Goal: Download file/media

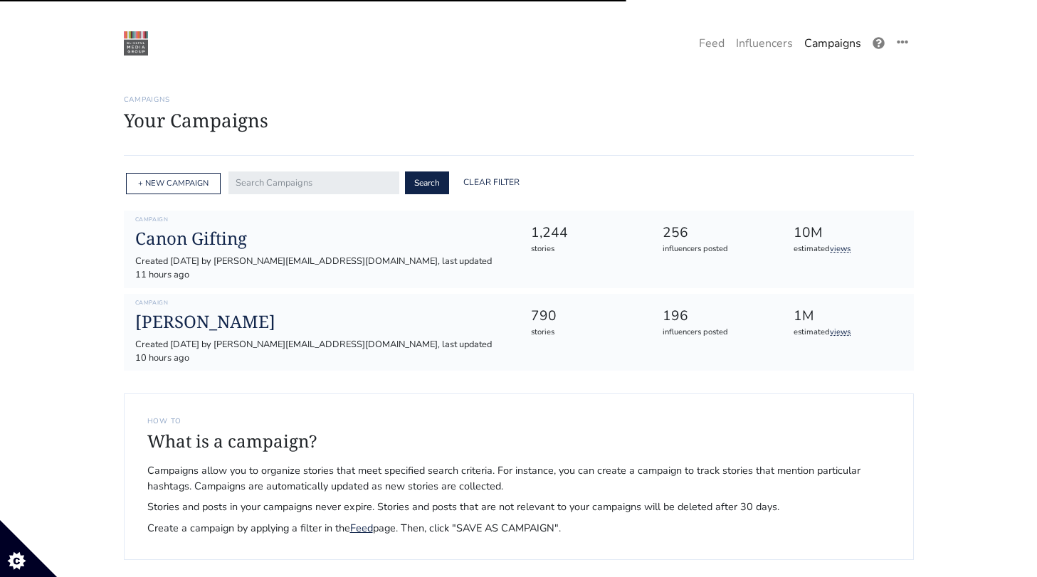
scroll to position [78, 0]
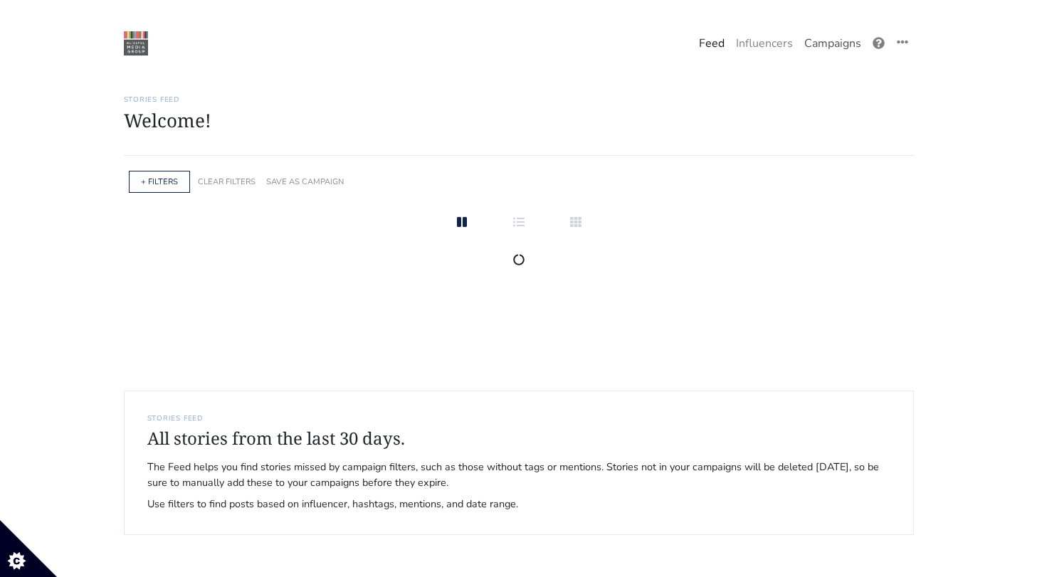
click at [840, 47] on link "Campaigns" at bounding box center [832, 43] width 68 height 28
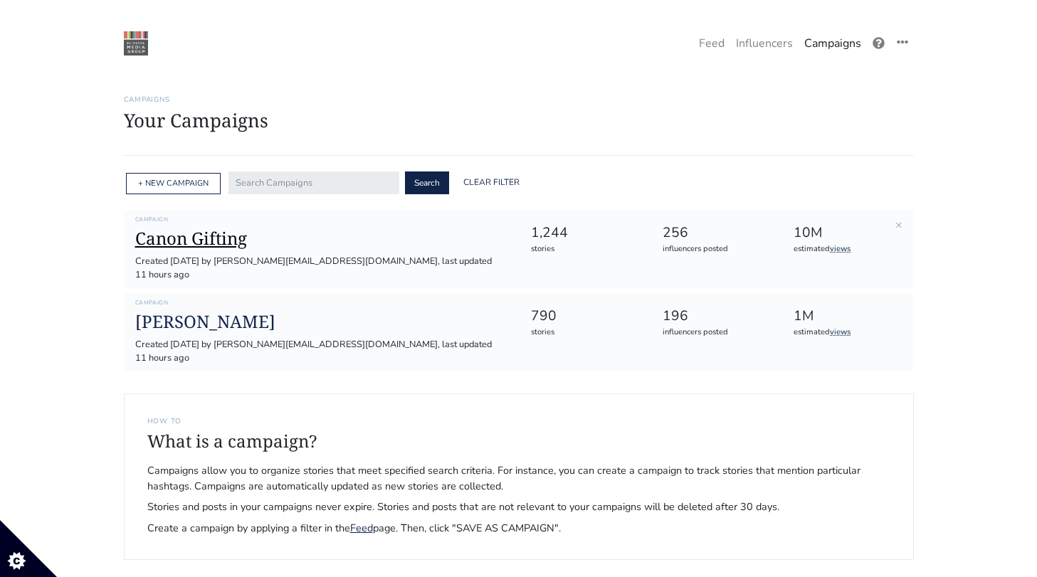
click at [211, 244] on h1 "Canon Gifting" at bounding box center [321, 238] width 373 height 21
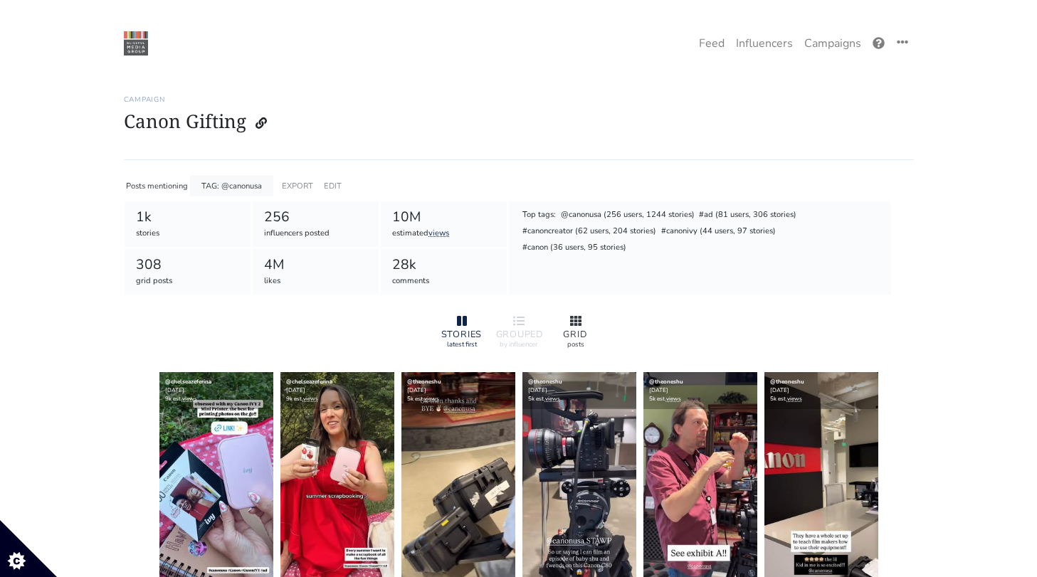
click at [563, 315] on div at bounding box center [576, 321] width 46 height 17
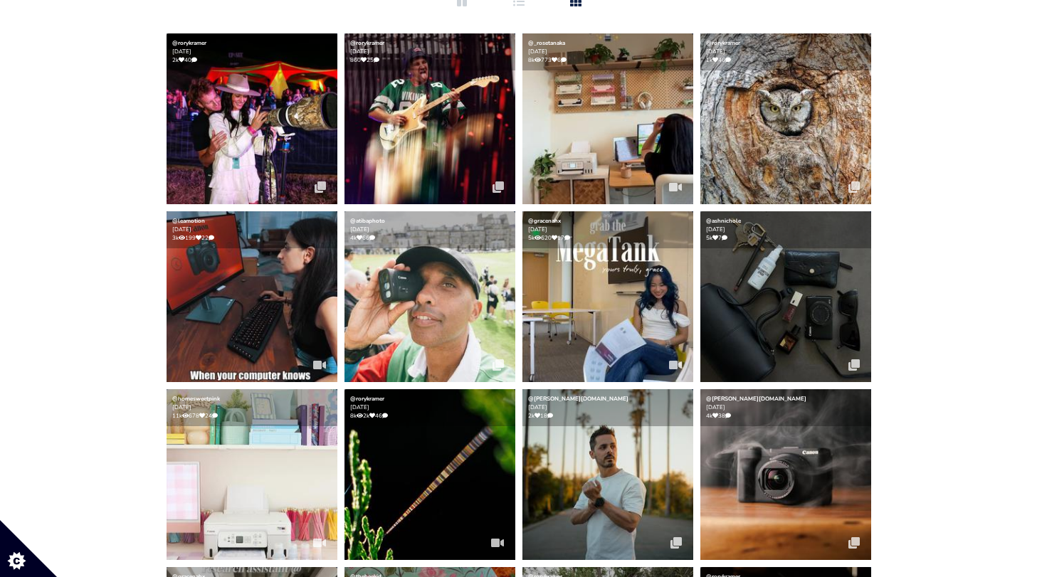
scroll to position [305, 0]
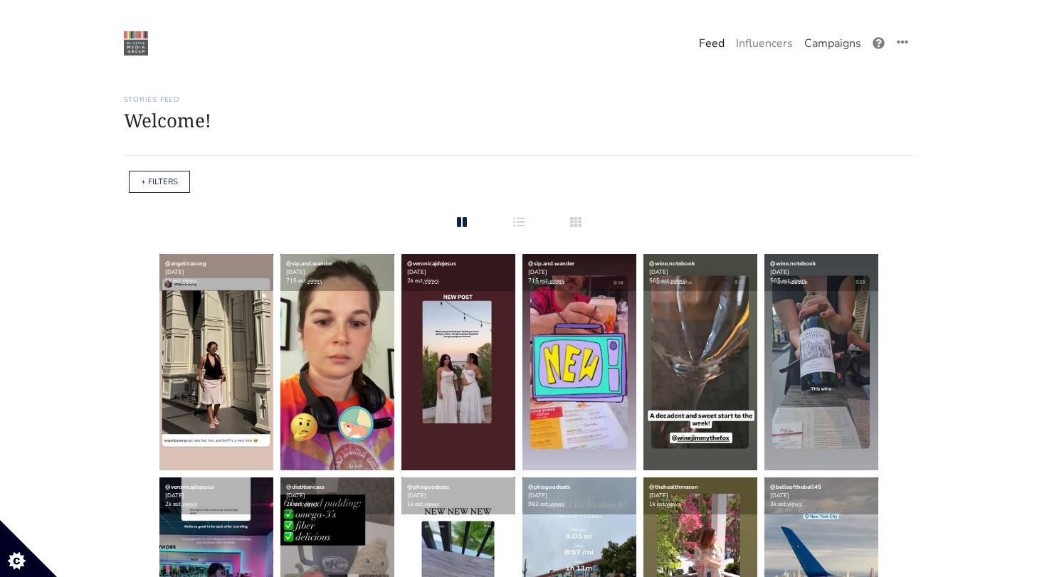
click at [842, 49] on link "Campaigns" at bounding box center [832, 43] width 68 height 28
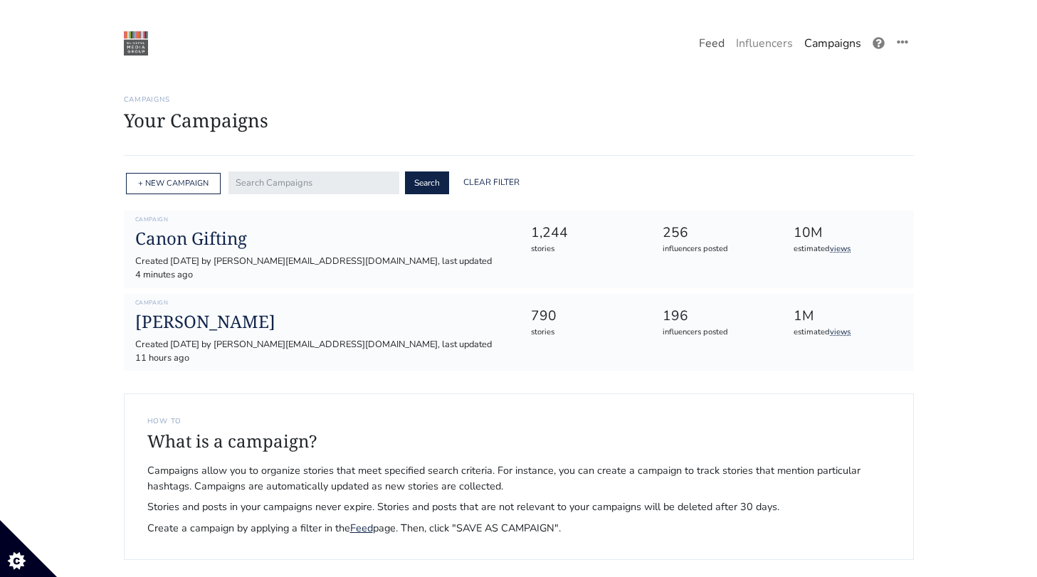
click at [722, 35] on link "Feed" at bounding box center [711, 43] width 37 height 28
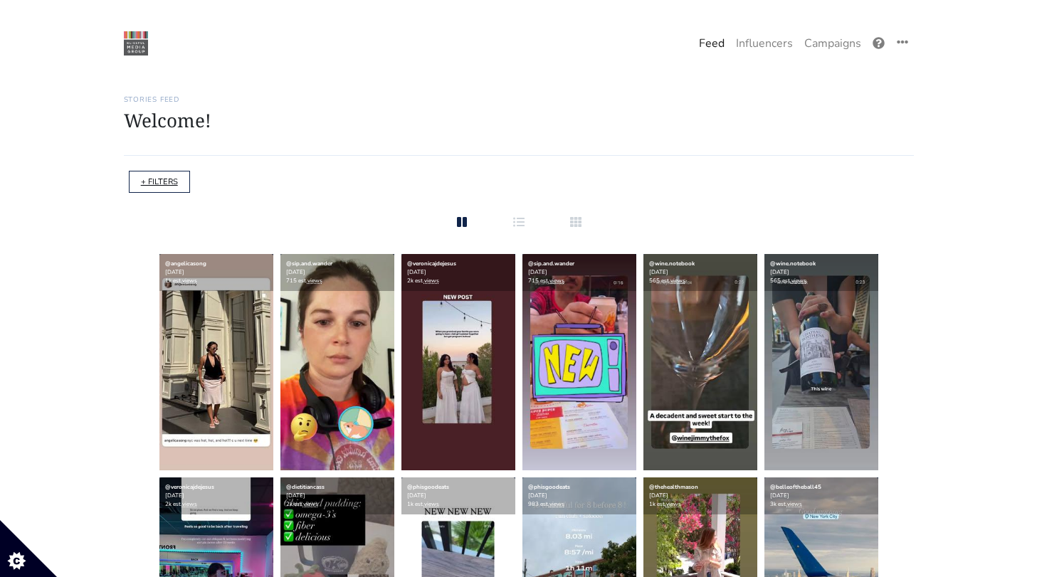
click at [164, 186] on link "+ FILTERS" at bounding box center [159, 181] width 37 height 11
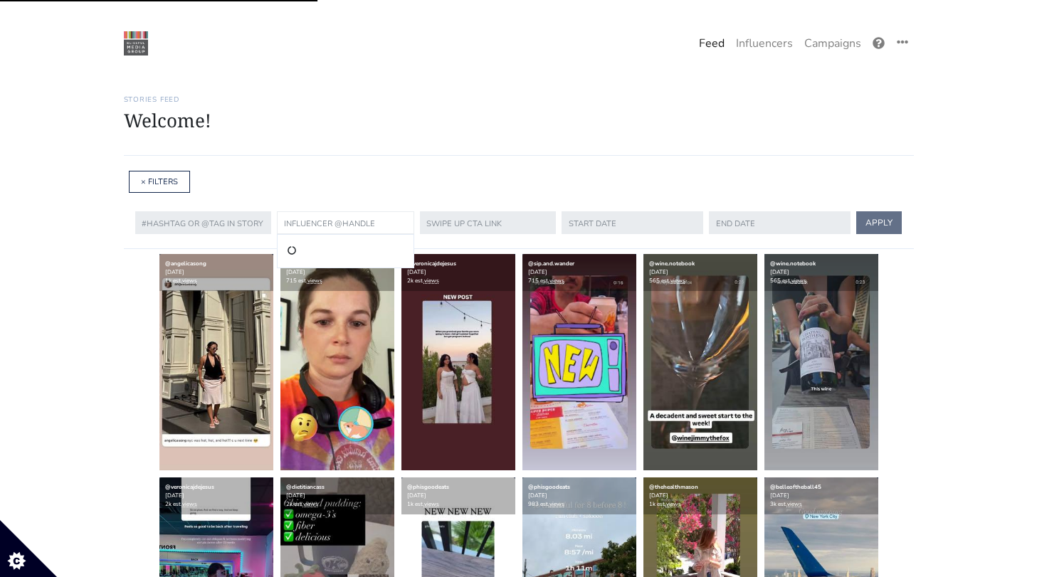
click at [324, 218] on input "text" at bounding box center [345, 222] width 137 height 23
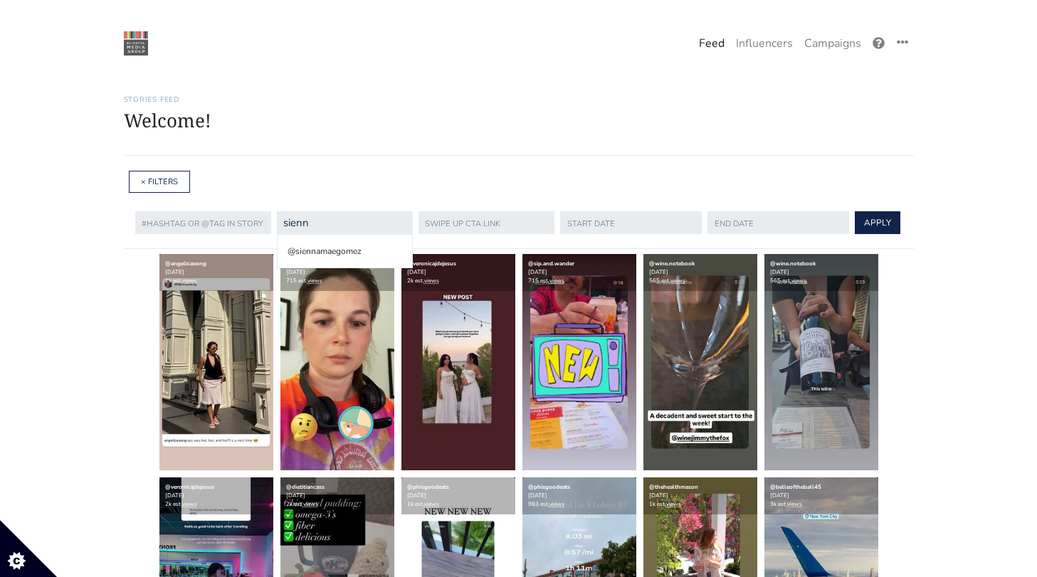
click at [323, 248] on li "@siennamaegomez" at bounding box center [344, 251] width 119 height 17
type input "siennamaegomez"
click at [860, 228] on button "APPLY" at bounding box center [878, 222] width 46 height 23
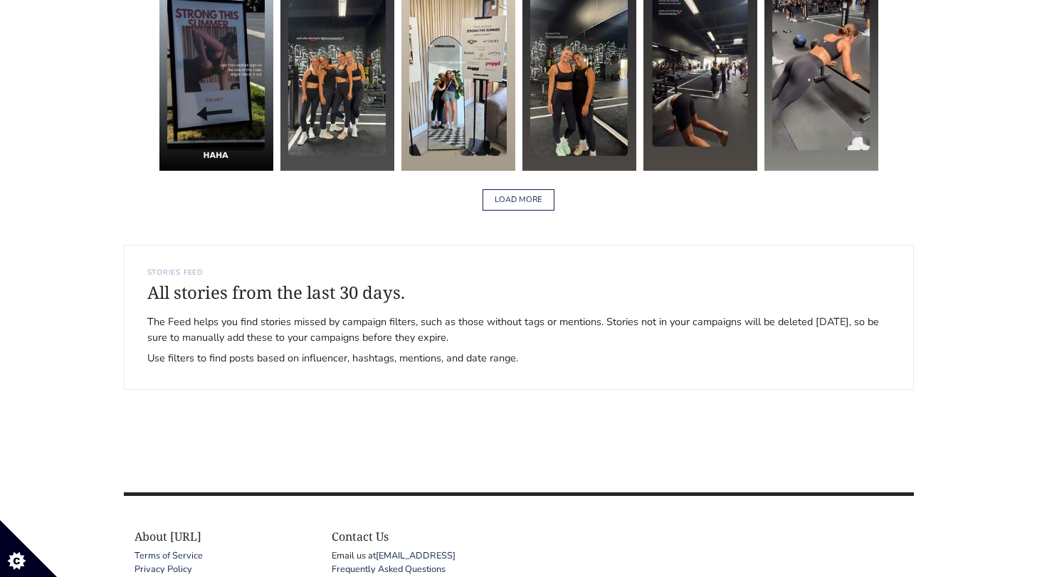
scroll to position [2437, 0]
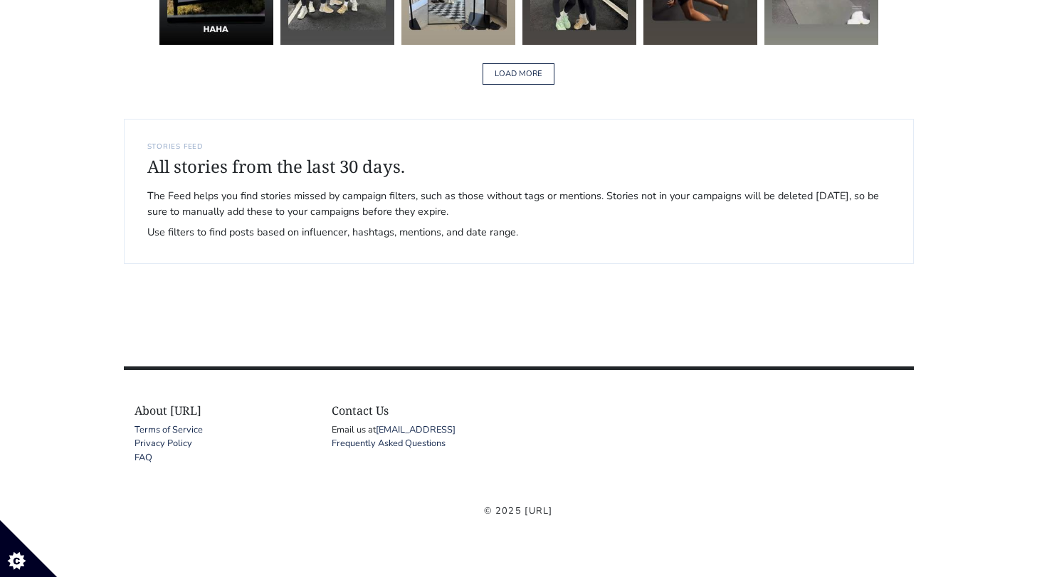
click at [536, 60] on div "LOAD MORE" at bounding box center [519, 74] width 790 height 45
click at [535, 63] on div "LOAD MORE" at bounding box center [519, 74] width 790 height 45
click at [535, 67] on button "LOAD MORE" at bounding box center [518, 74] width 72 height 22
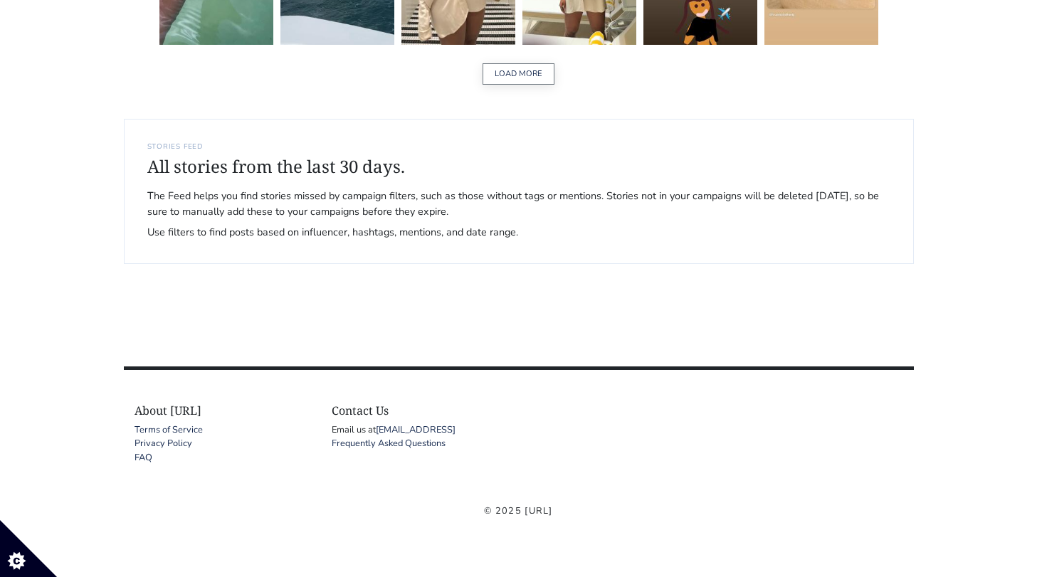
click at [523, 76] on button "LOAD MORE" at bounding box center [518, 74] width 72 height 22
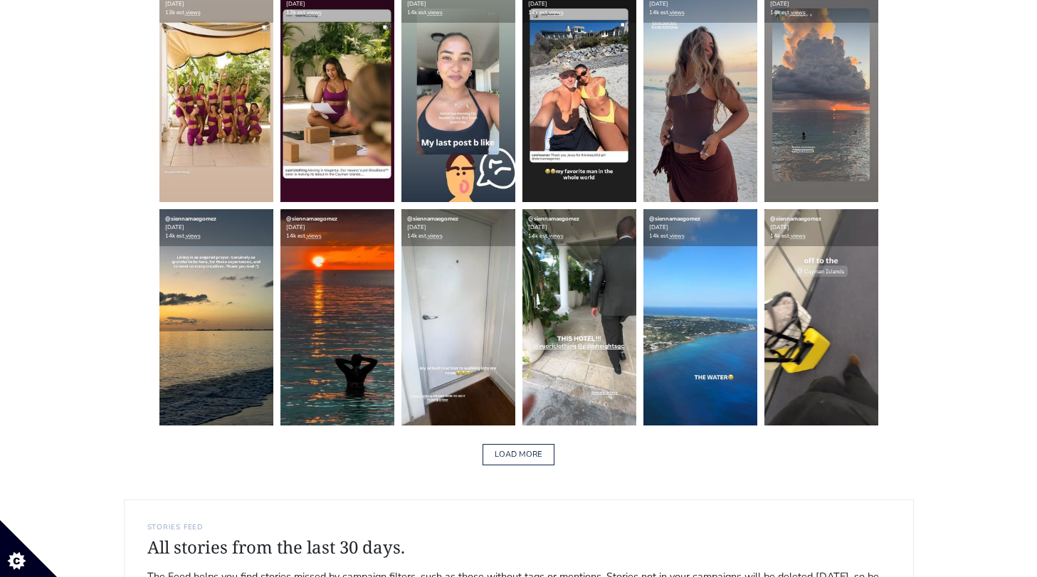
scroll to position [6565, 0]
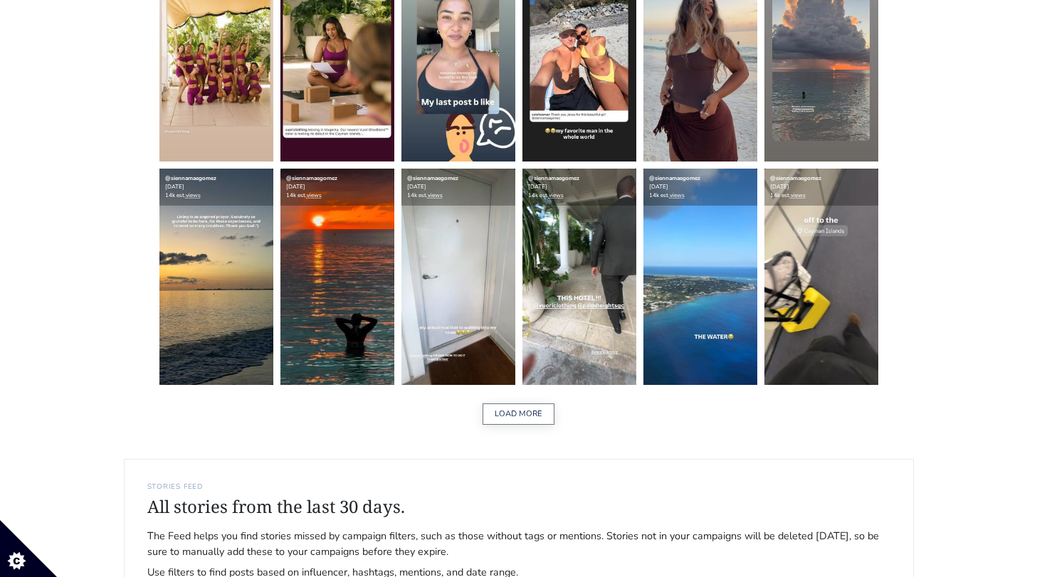
click at [509, 416] on button "LOAD MORE" at bounding box center [518, 414] width 72 height 22
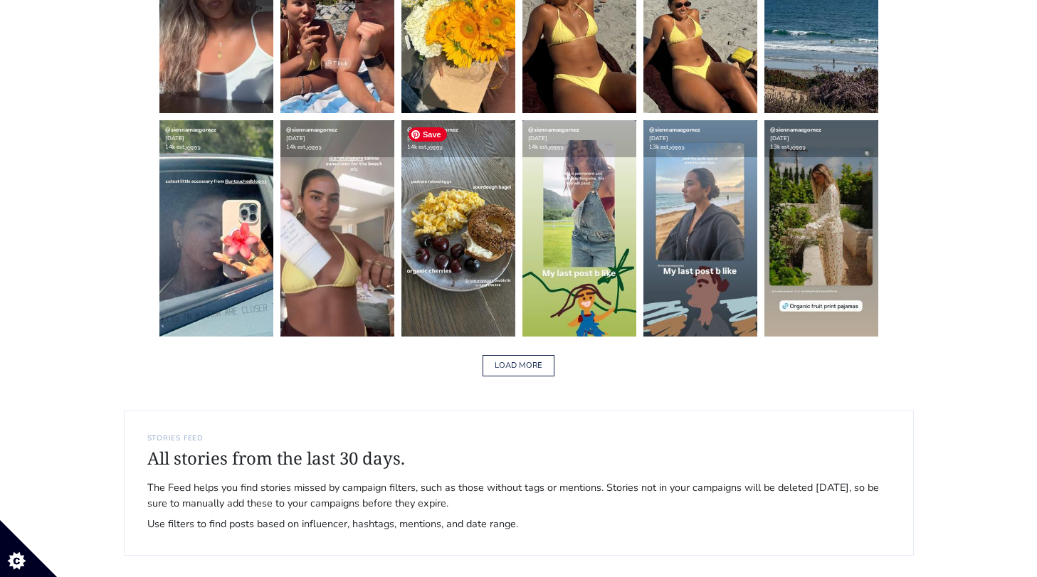
scroll to position [8835, 0]
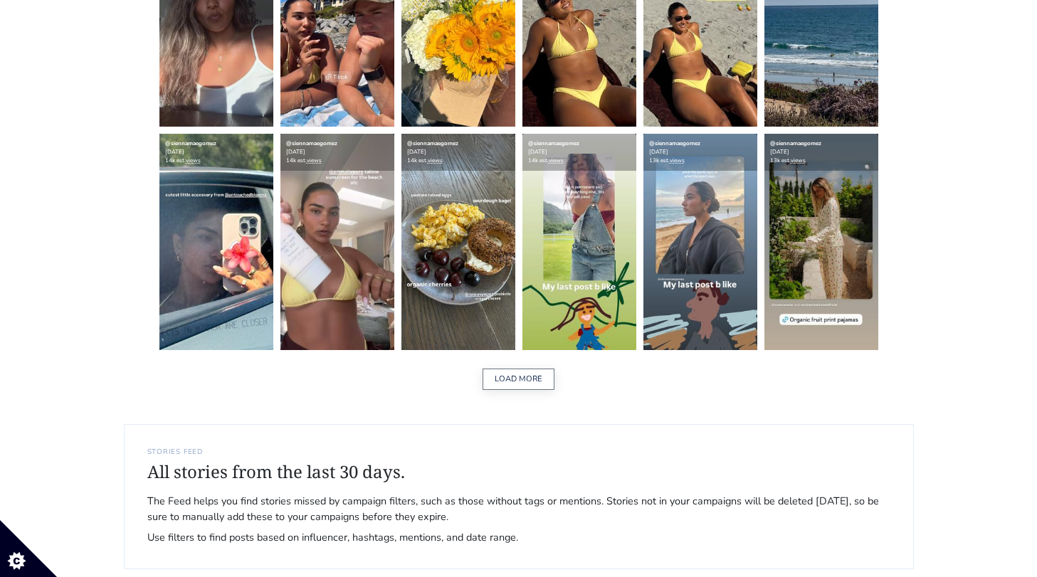
click at [505, 372] on button "LOAD MORE" at bounding box center [518, 380] width 72 height 22
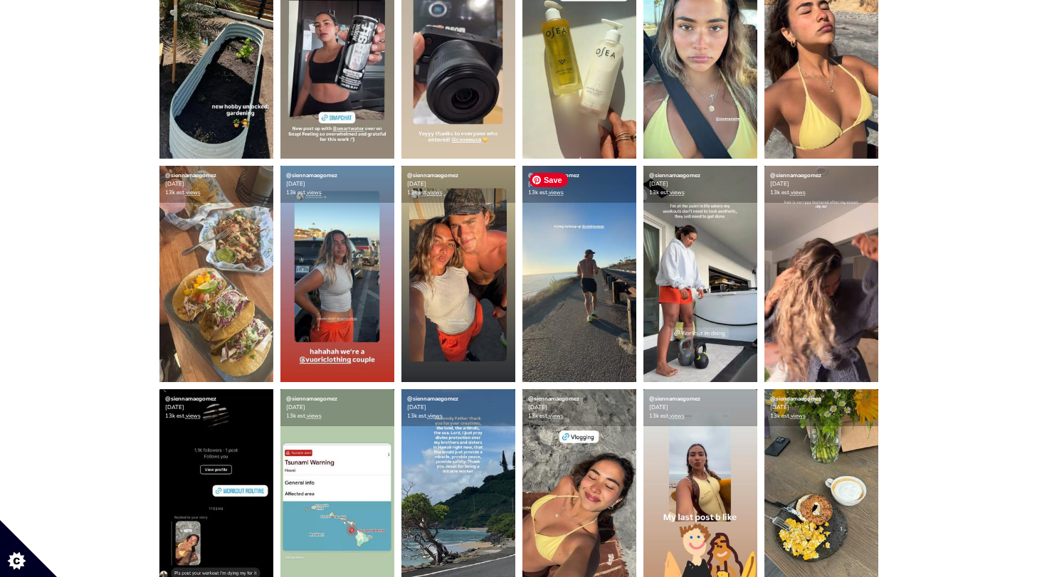
scroll to position [7473, 0]
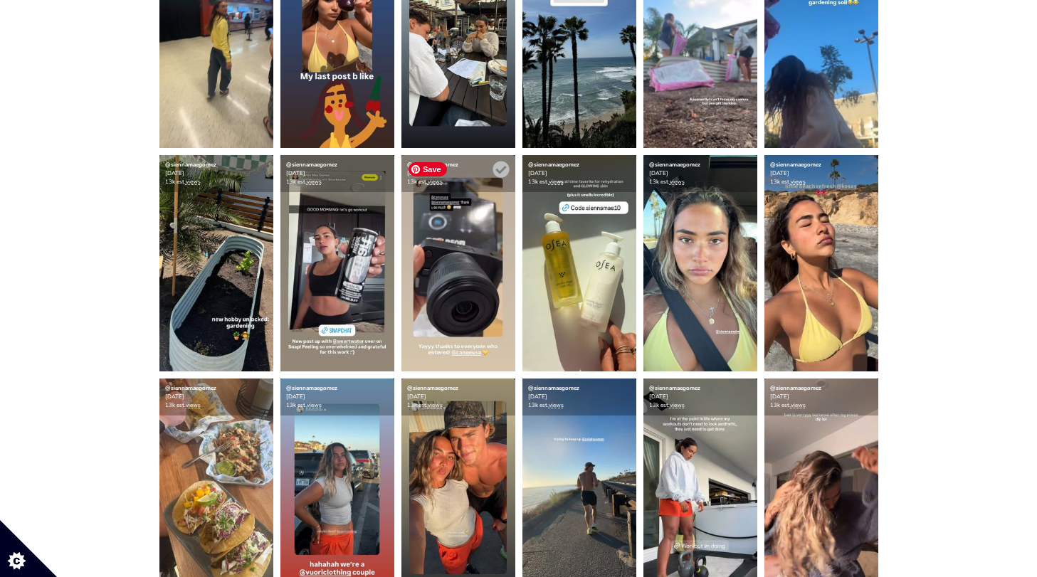
click at [454, 290] on img at bounding box center [458, 263] width 114 height 216
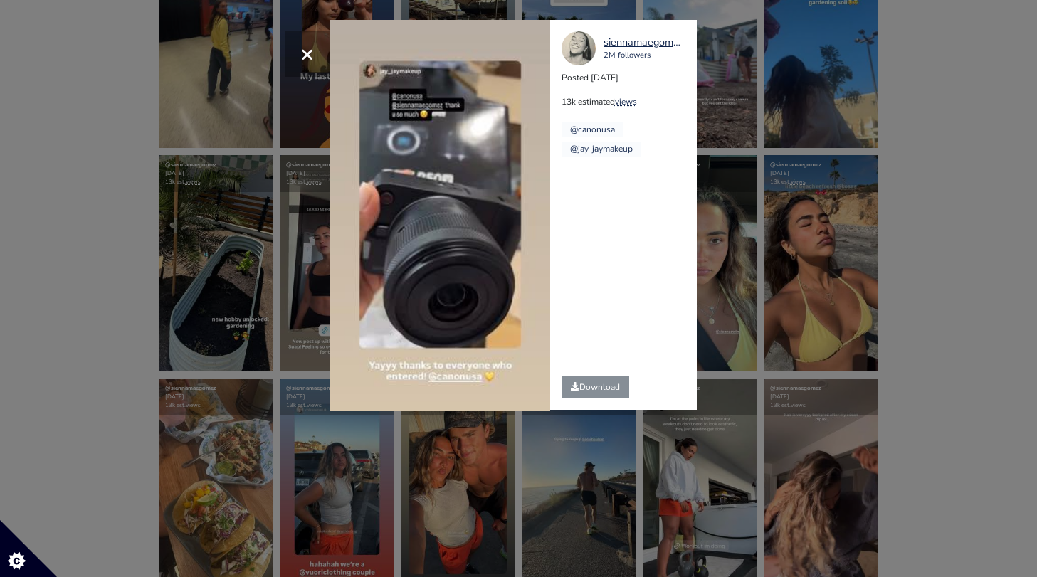
click at [769, 131] on div "× Your browser does not support HTML5 video. siennamaegomez 2M followers Posted…" at bounding box center [518, 288] width 1037 height 577
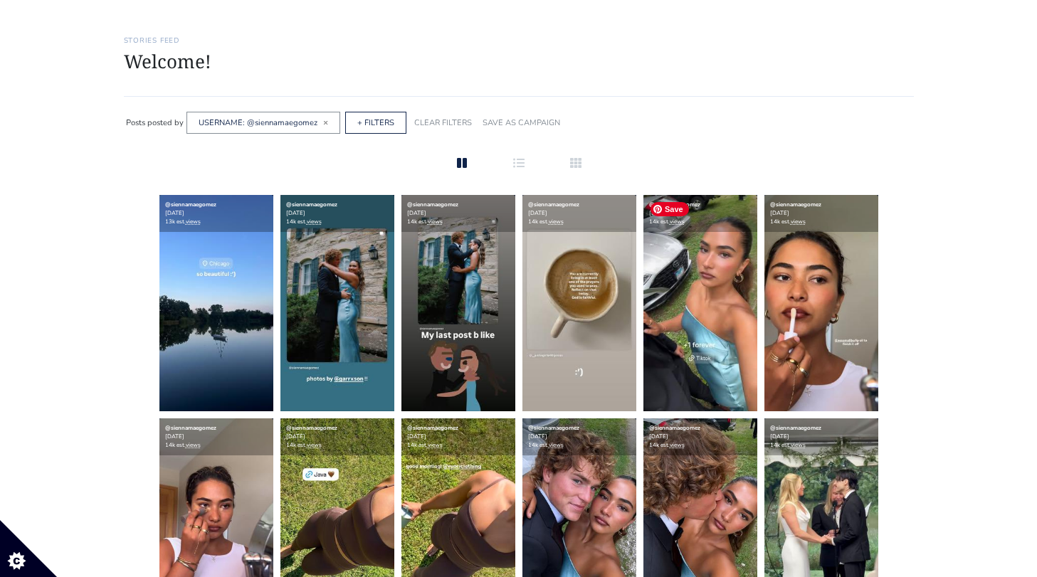
scroll to position [0, 0]
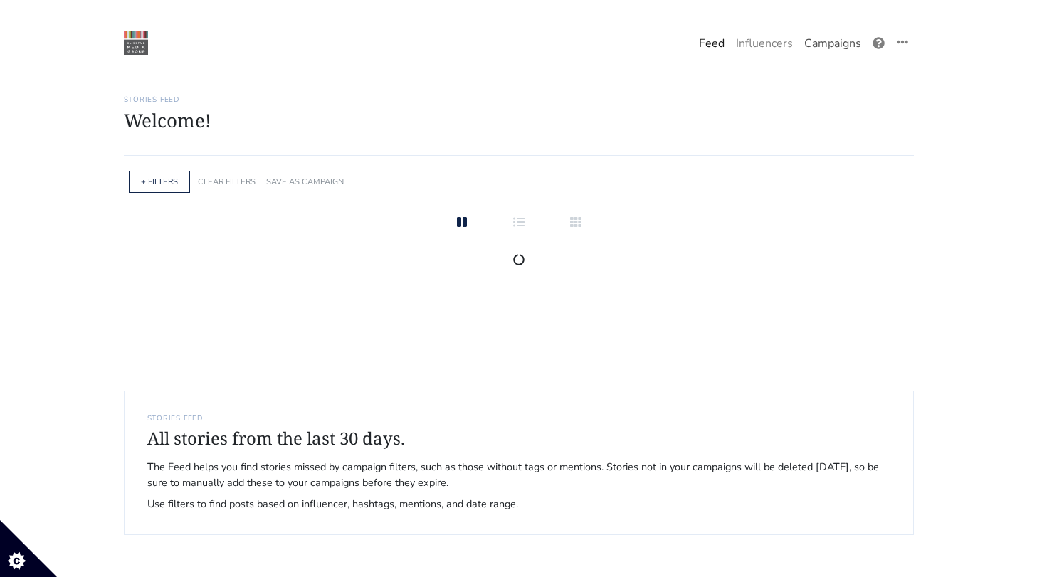
click at [833, 37] on link "Campaigns" at bounding box center [832, 43] width 68 height 28
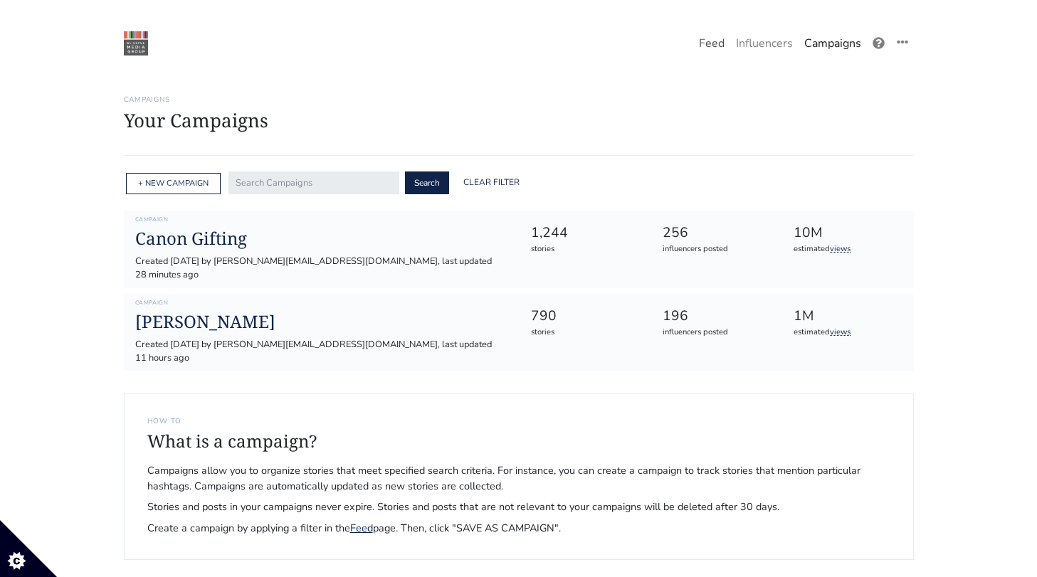
click at [702, 48] on link "Feed" at bounding box center [711, 43] width 37 height 28
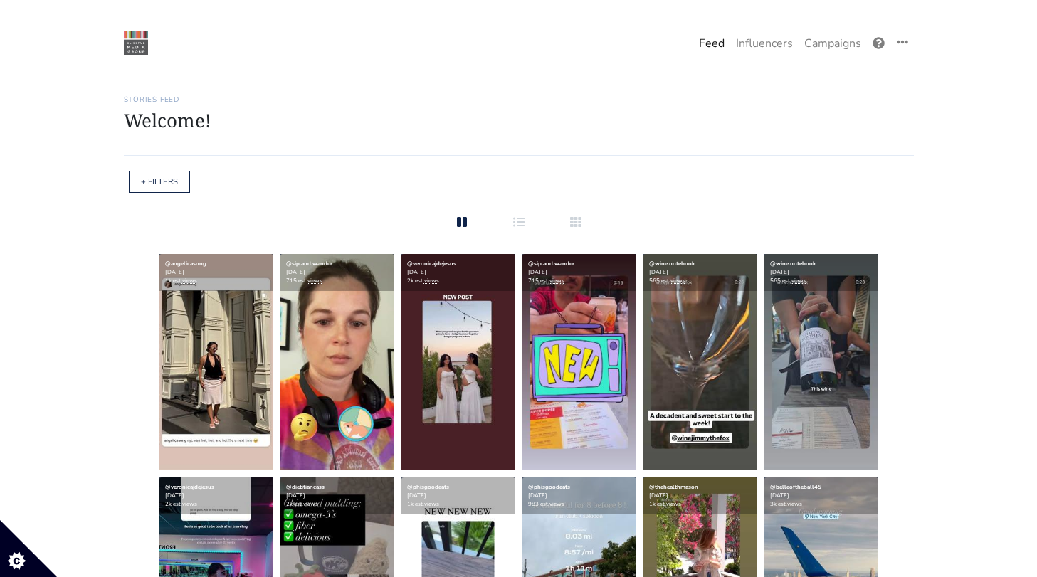
click at [138, 181] on div "+ FILTERS" at bounding box center [159, 182] width 61 height 22
click at [149, 172] on div "+ FILTERS" at bounding box center [159, 182] width 61 height 22
click at [150, 176] on link "+ FILTERS" at bounding box center [159, 181] width 37 height 11
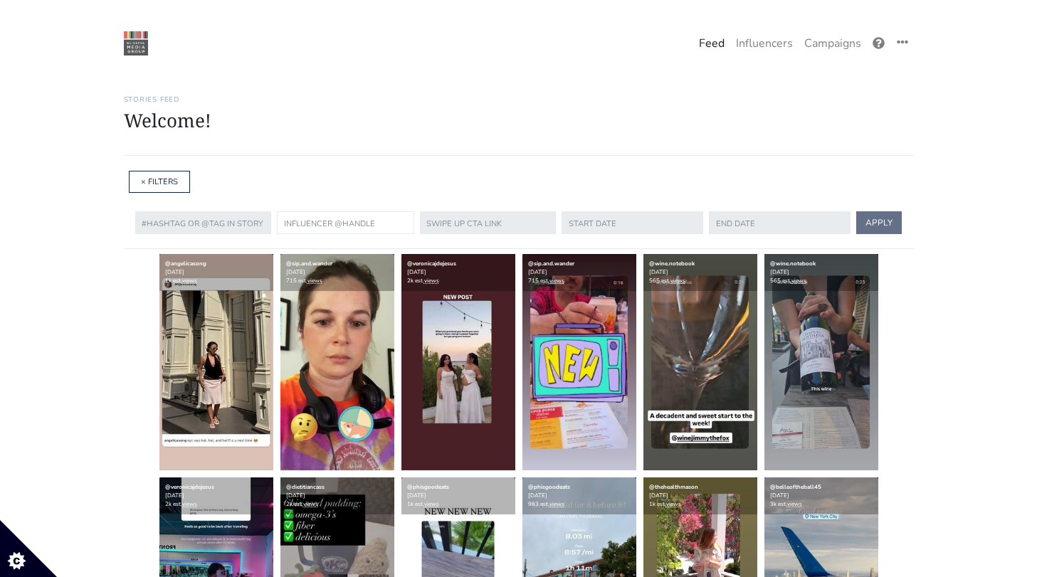
click at [332, 231] on input "text" at bounding box center [345, 222] width 137 height 23
paste input "thesarahbethblog"
type input "thesarahbethblog"
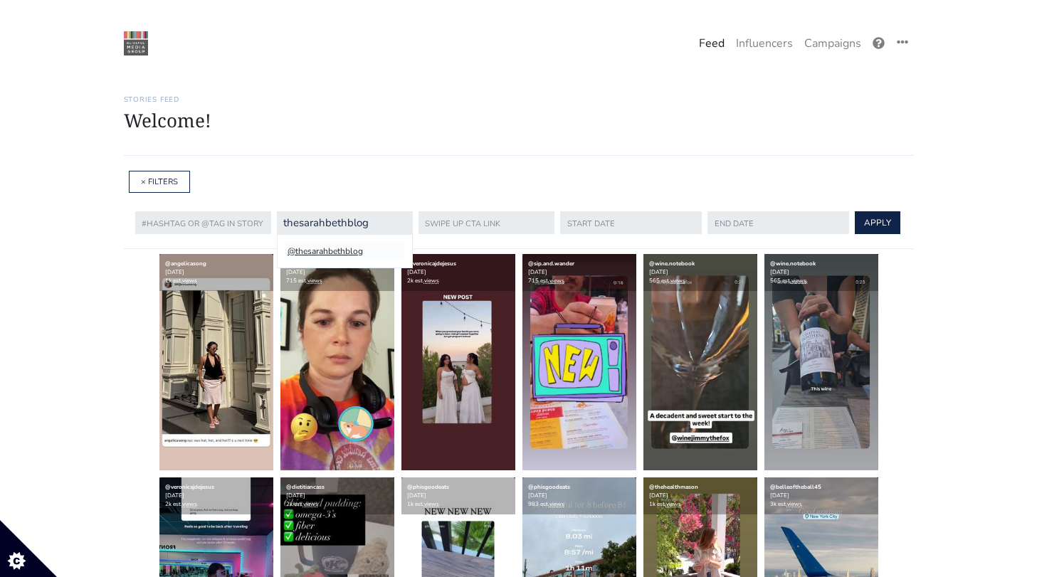
click at [324, 259] on li "@thesarahbethblog" at bounding box center [344, 251] width 119 height 17
click at [870, 225] on button "APPLY" at bounding box center [878, 222] width 46 height 23
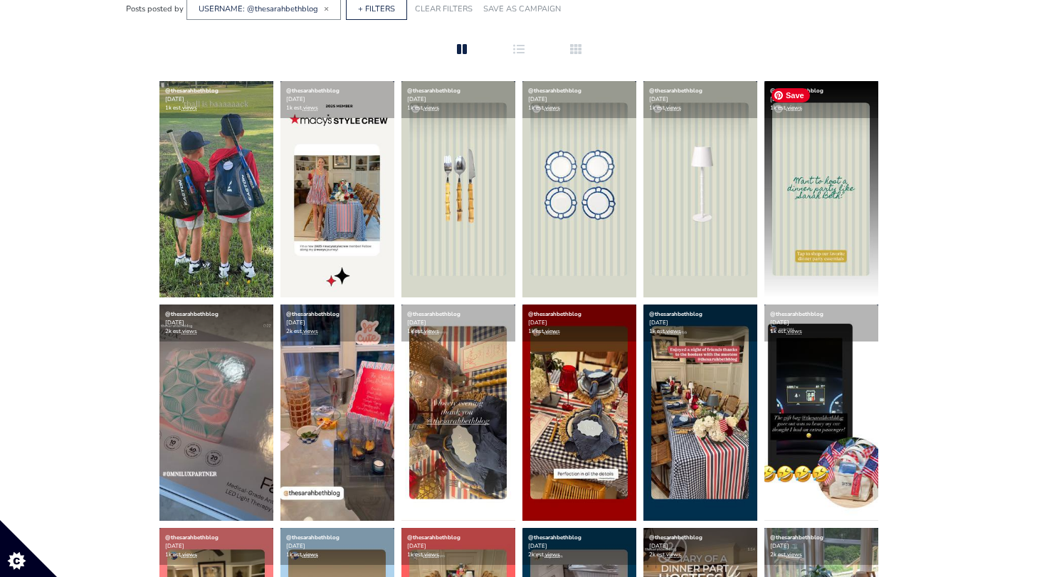
scroll to position [196, 0]
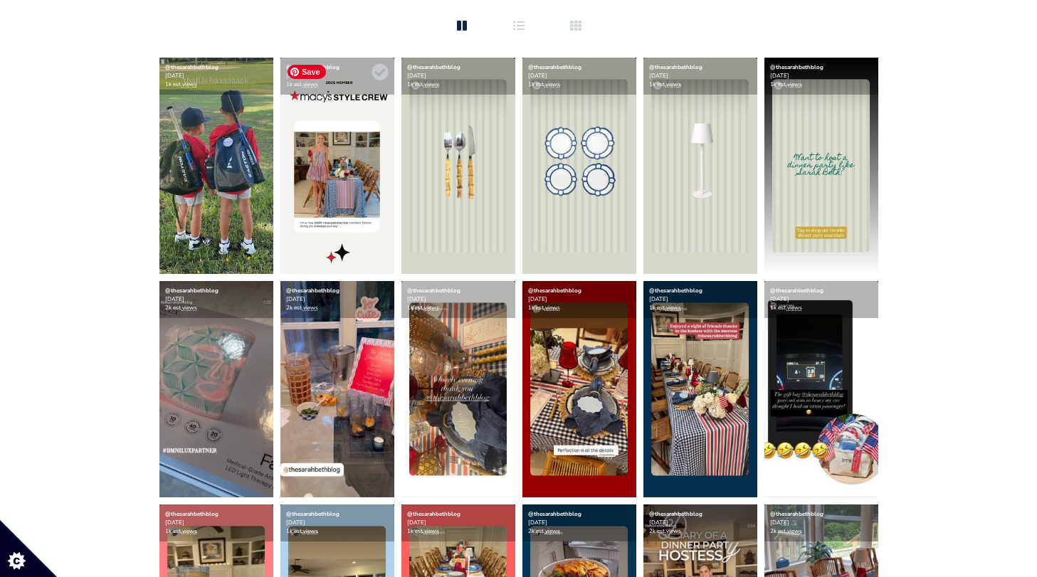
click at [327, 205] on img at bounding box center [337, 166] width 114 height 216
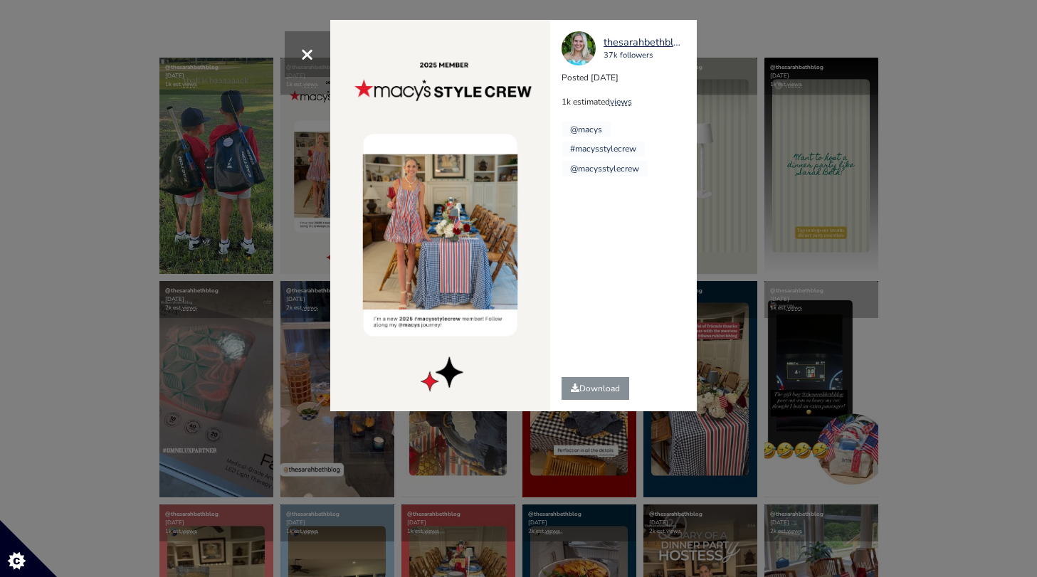
click at [191, 228] on div "× thesarahbethblog 37k followers Posted [DATE] 1k estimated views @macys" at bounding box center [518, 288] width 1037 height 577
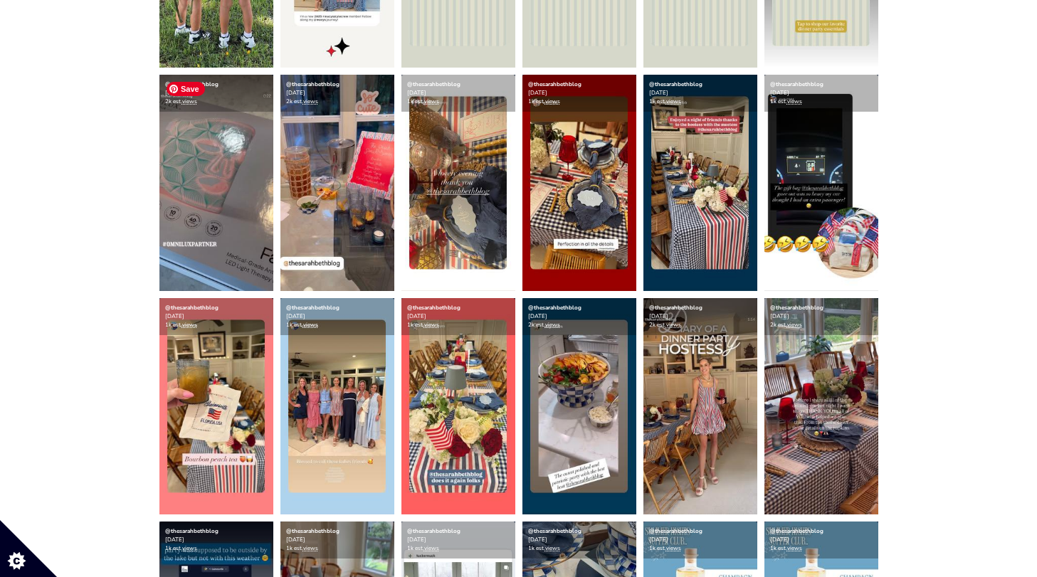
scroll to position [403, 0]
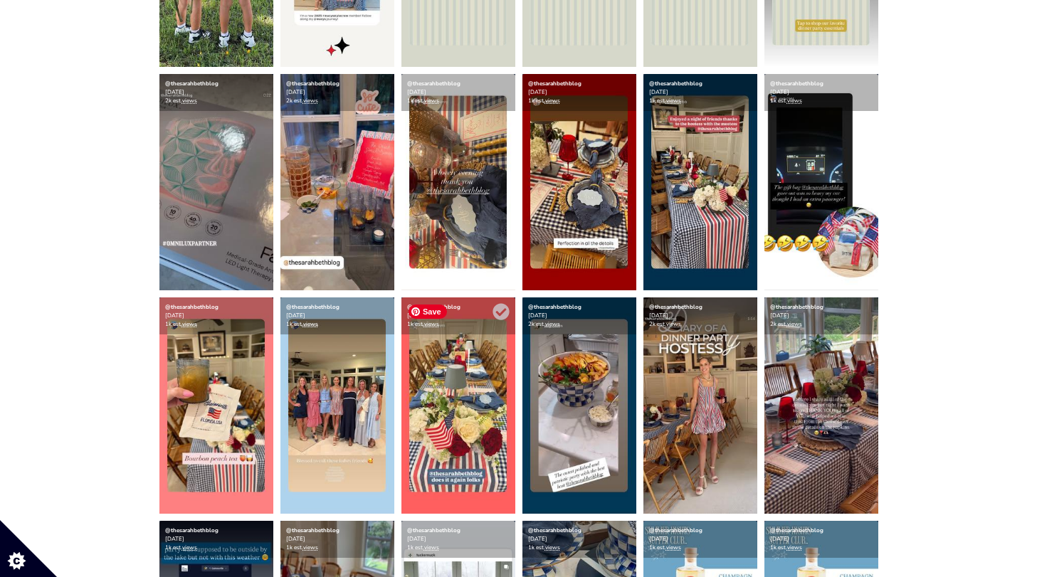
click at [453, 447] on img at bounding box center [458, 405] width 114 height 216
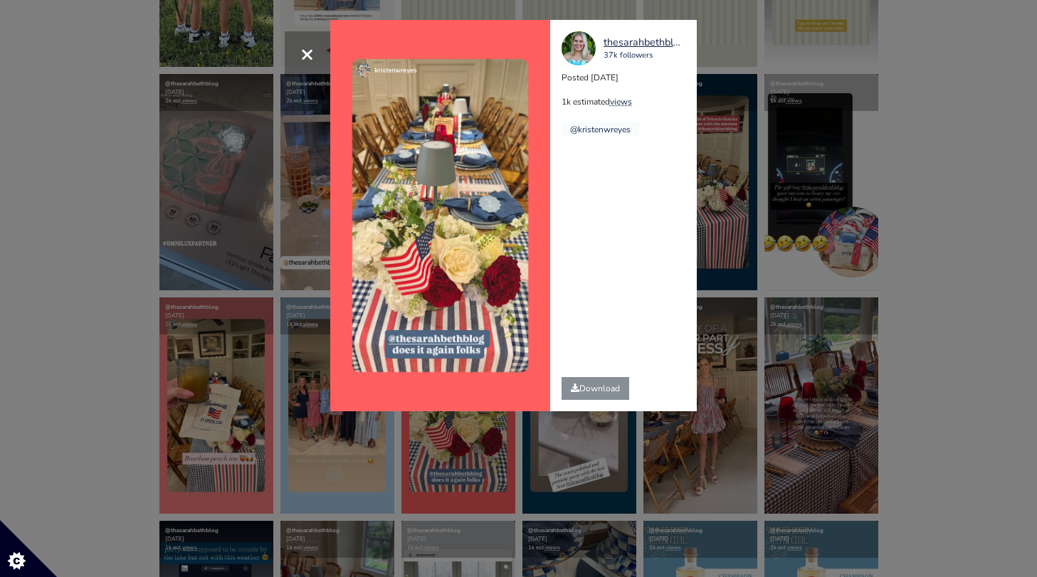
click at [712, 239] on div "× thesarahbethblog 37k followers Posted [DATE] 1k estimated views @[DEMOGRAPHIC…" at bounding box center [518, 288] width 1037 height 577
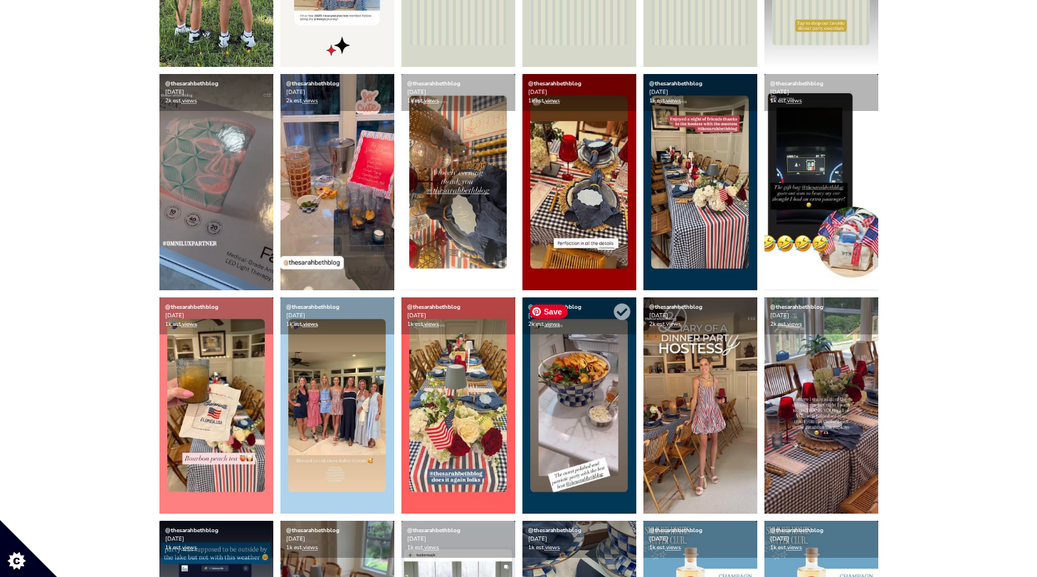
click at [599, 378] on img at bounding box center [579, 405] width 114 height 216
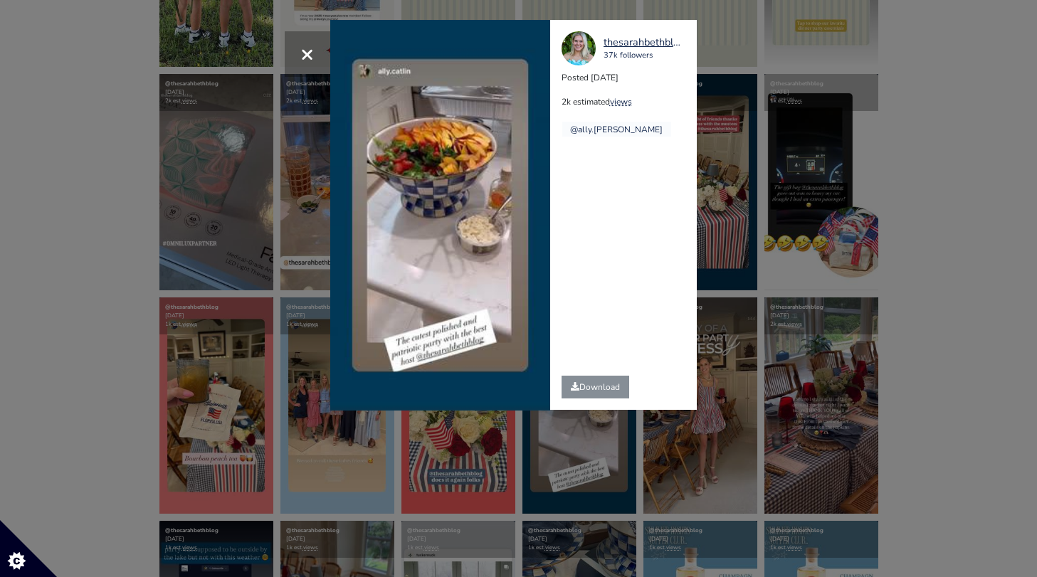
click at [825, 193] on div "× Your browser does not support HTML5 video. thesarahbethblog 37k followers Pos…" at bounding box center [518, 288] width 1037 height 577
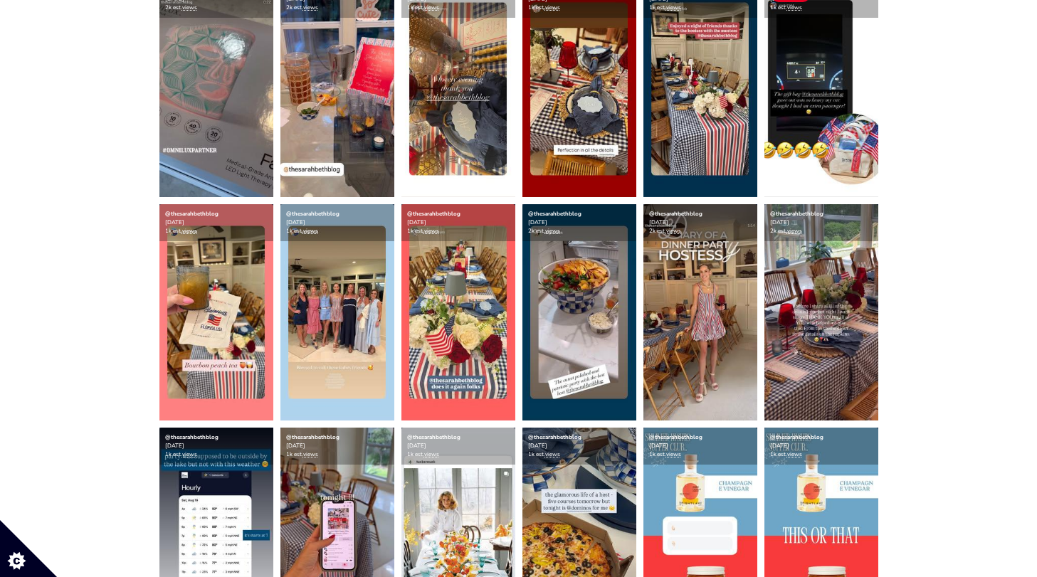
scroll to position [571, 0]
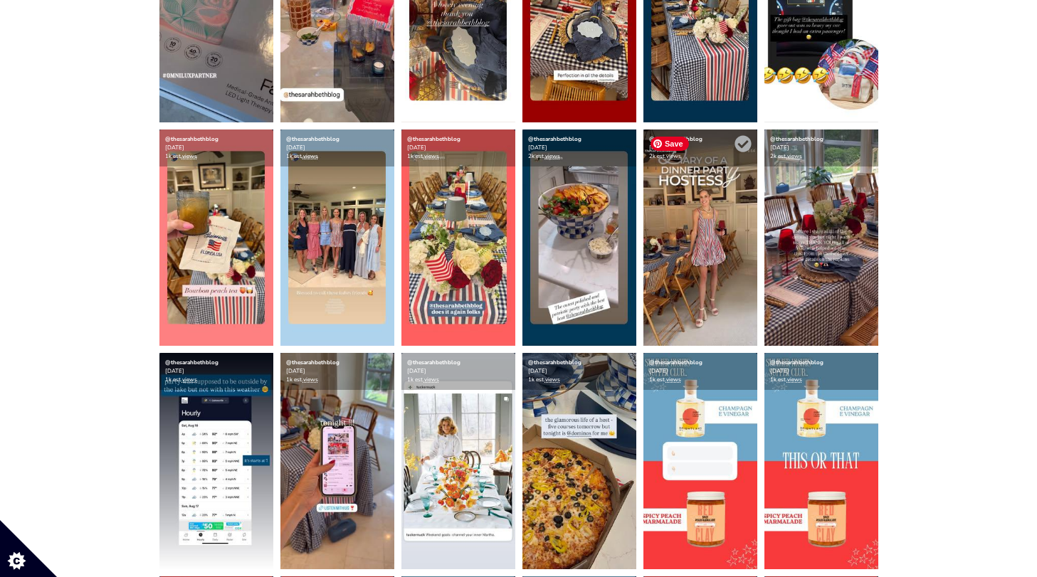
click at [692, 238] on img at bounding box center [700, 238] width 114 height 216
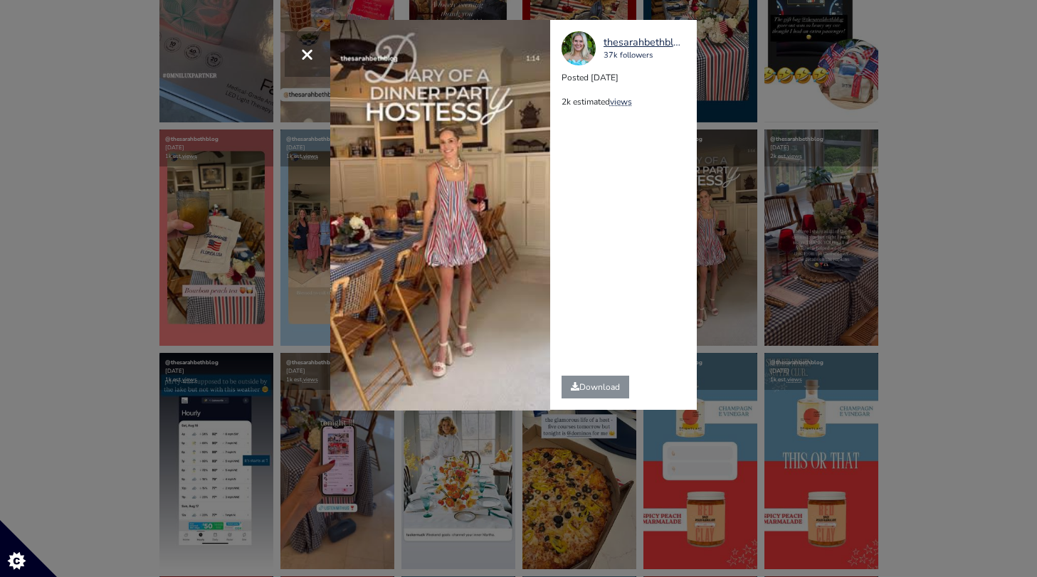
click at [804, 189] on div "× Your browser does not support HTML5 video. thesarahbethblog 37k followers Pos…" at bounding box center [518, 288] width 1037 height 577
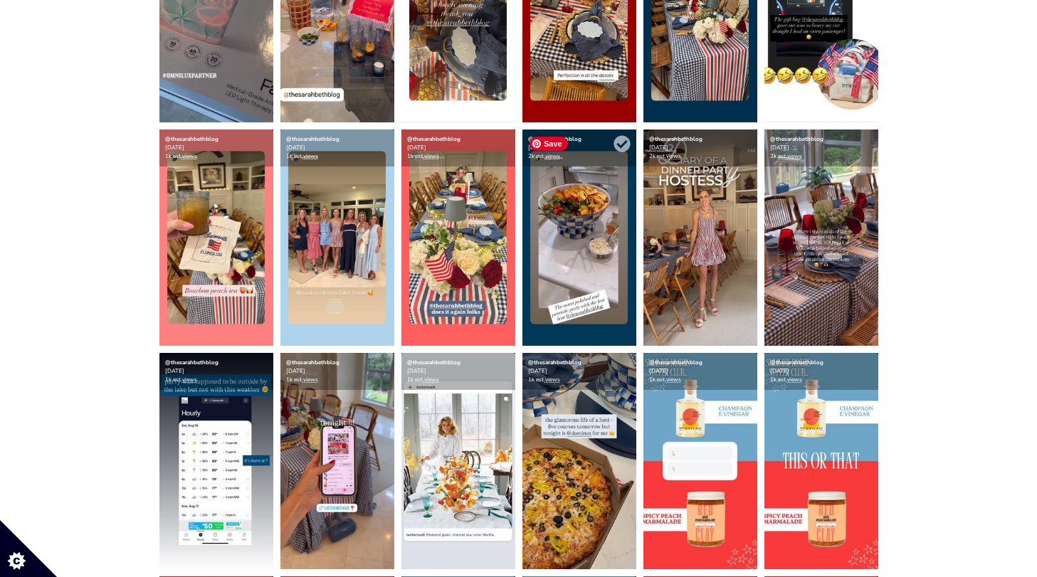
click at [578, 228] on img at bounding box center [579, 238] width 114 height 216
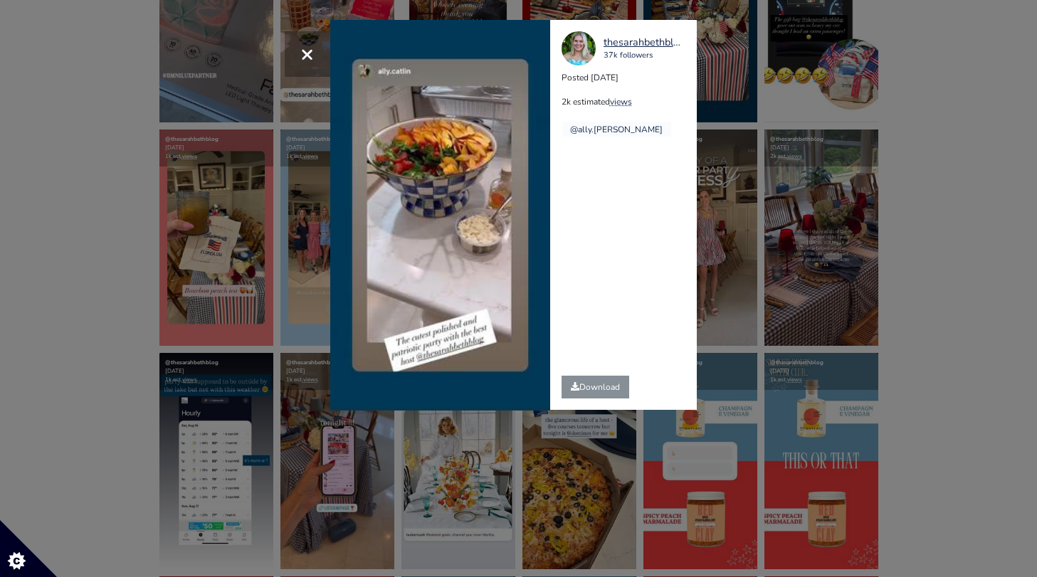
click at [777, 196] on div "× Your browser does not support HTML5 video. thesarahbethblog 37k followers Pos…" at bounding box center [518, 288] width 1037 height 577
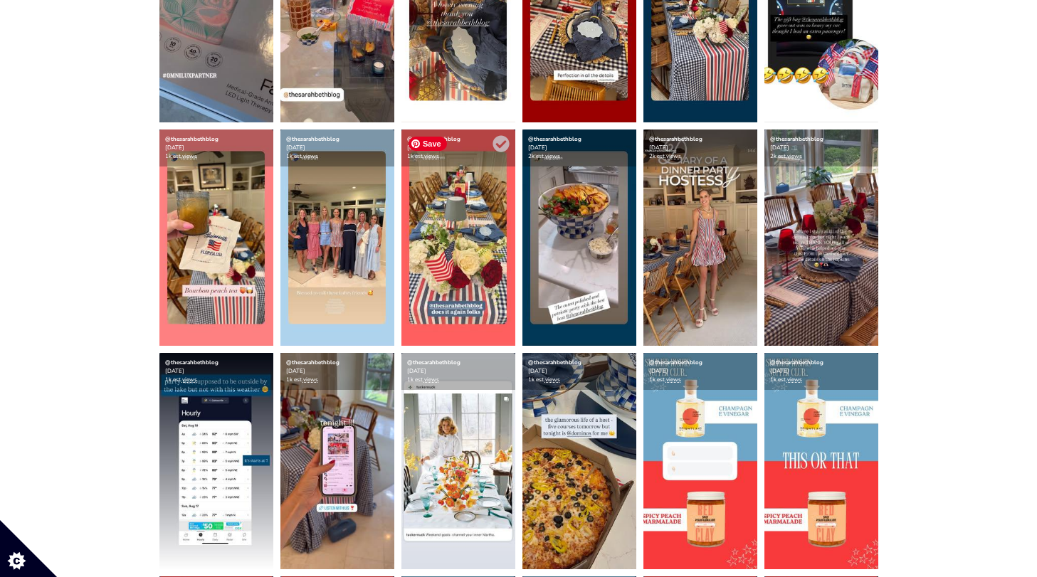
click at [488, 238] on img at bounding box center [458, 238] width 114 height 216
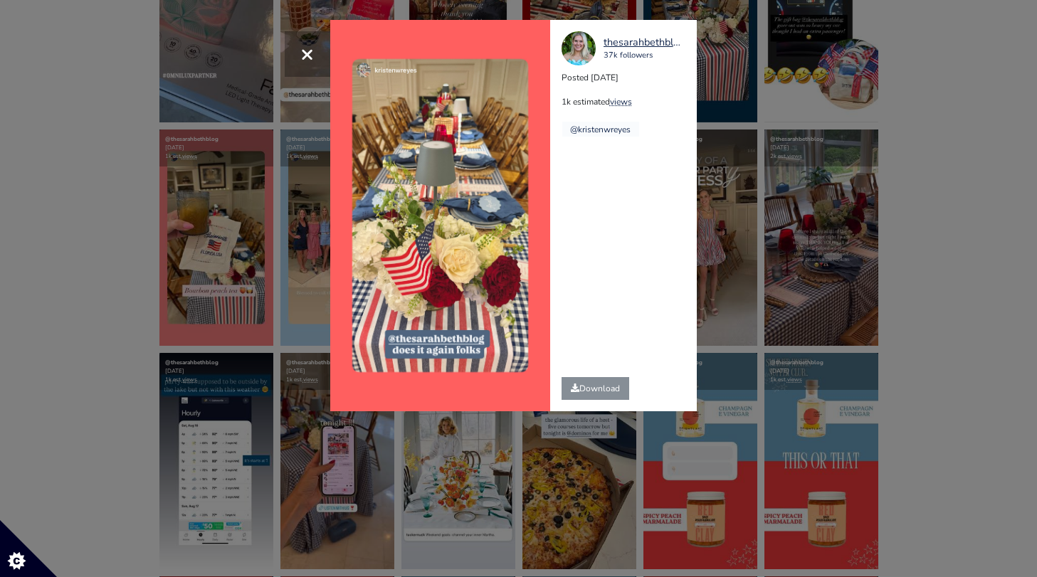
click at [783, 182] on div "× thesarahbethblog 37k followers Posted [DATE] 1k estimated views @[DEMOGRAPHIC…" at bounding box center [518, 288] width 1037 height 577
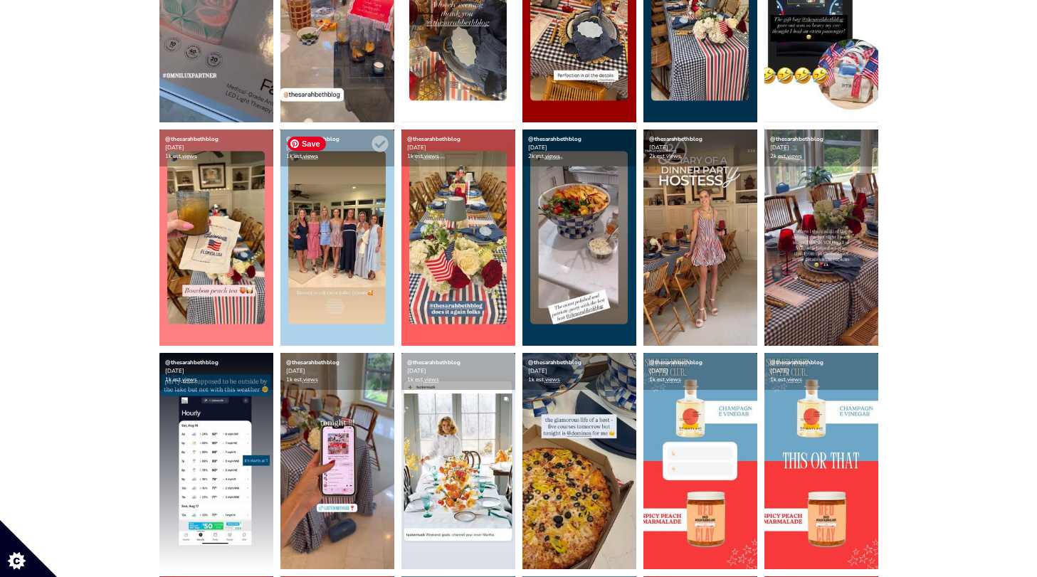
click at [317, 246] on img at bounding box center [337, 238] width 114 height 216
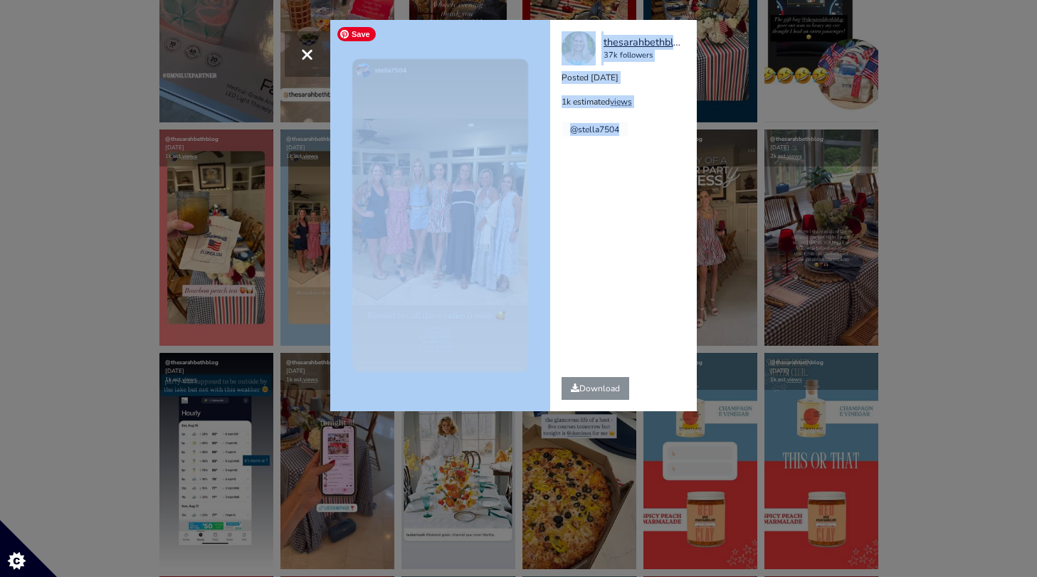
drag, startPoint x: 254, startPoint y: 294, endPoint x: 635, endPoint y: 258, distance: 382.4
click at [632, 259] on div "× thesarahbethblog 37k followers Posted [DATE] 1k estimated views @stella7504" at bounding box center [518, 288] width 1037 height 577
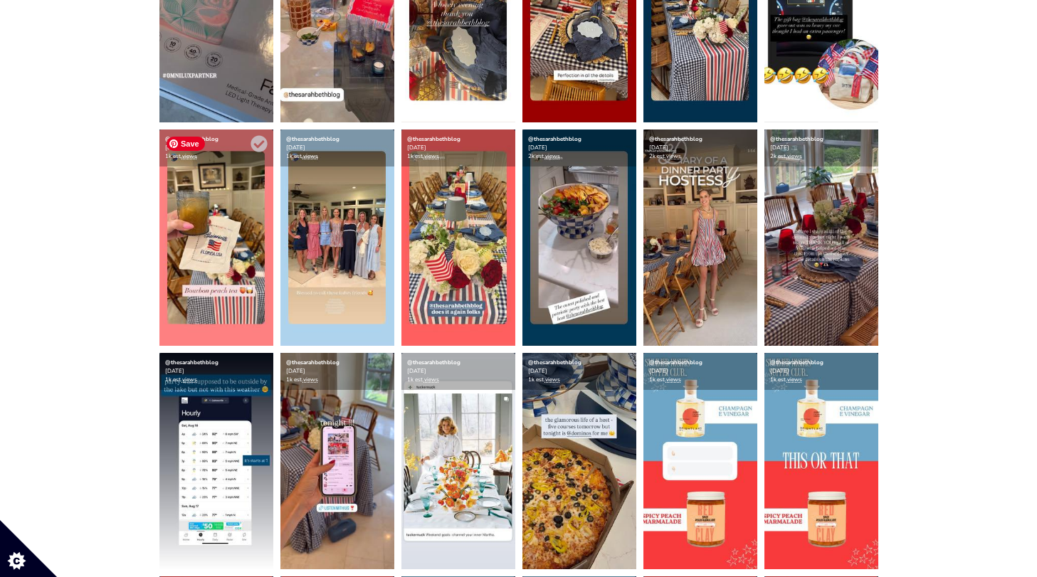
click at [239, 252] on img at bounding box center [216, 238] width 114 height 216
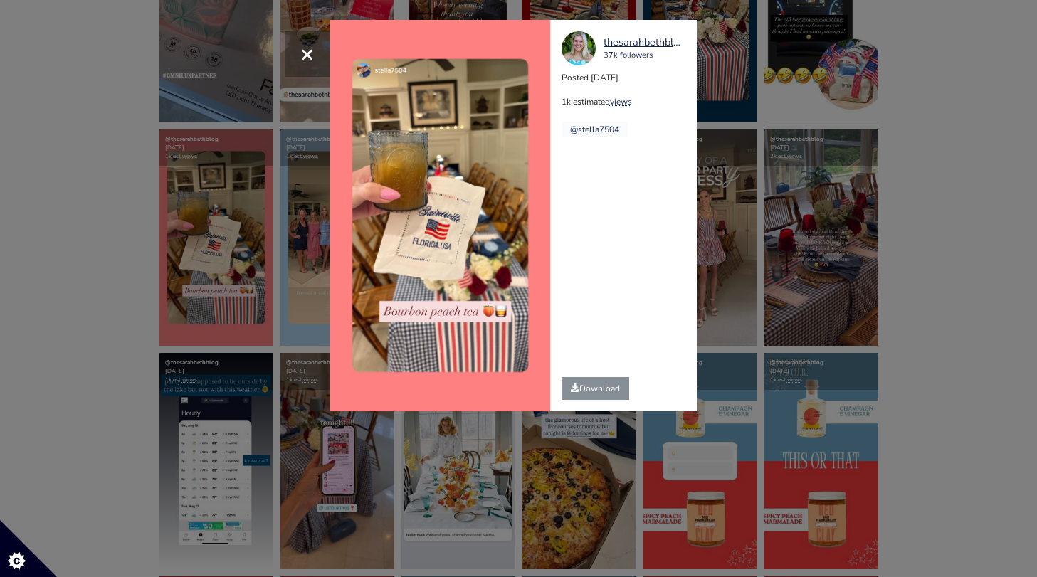
click at [223, 290] on div "× thesarahbethblog 37k followers Posted [DATE] 1k estimated views @stella7504" at bounding box center [518, 288] width 1037 height 577
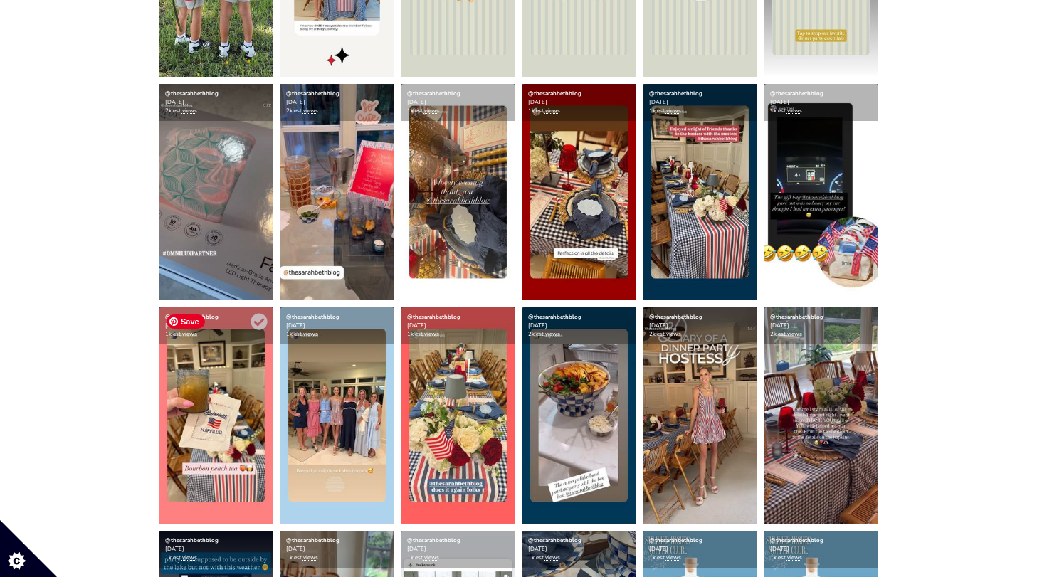
scroll to position [379, 0]
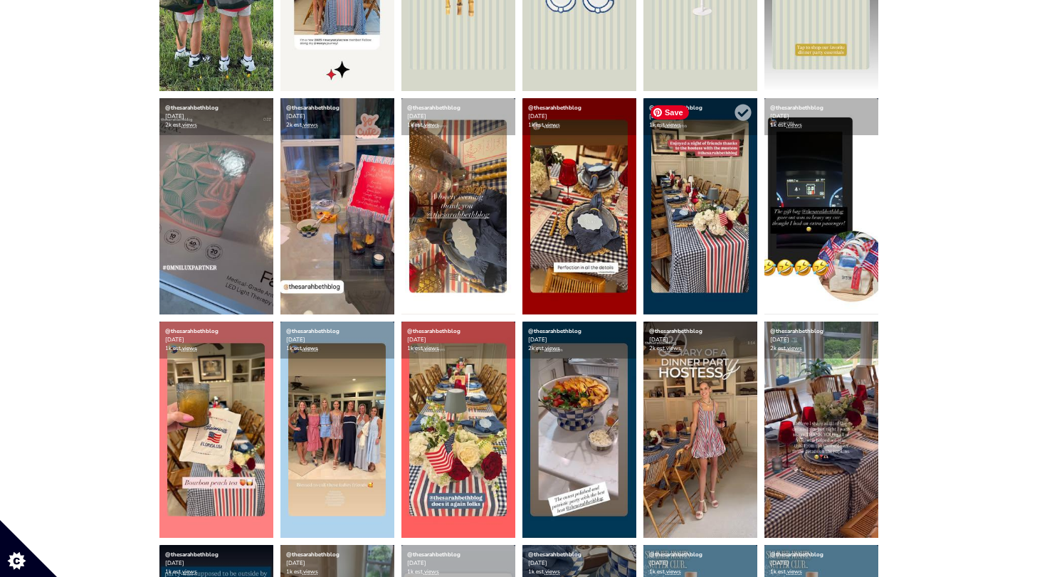
click at [669, 213] on img at bounding box center [700, 206] width 114 height 216
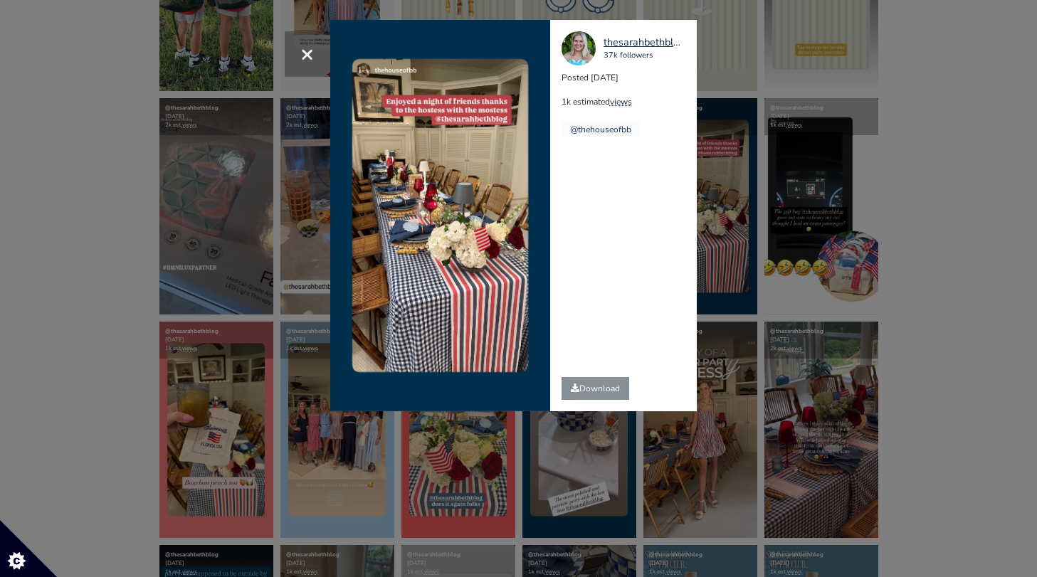
click at [717, 152] on div "× thesarahbethblog 37k followers Posted [DATE] 1k estimated views @thehouseofbb" at bounding box center [518, 288] width 1037 height 577
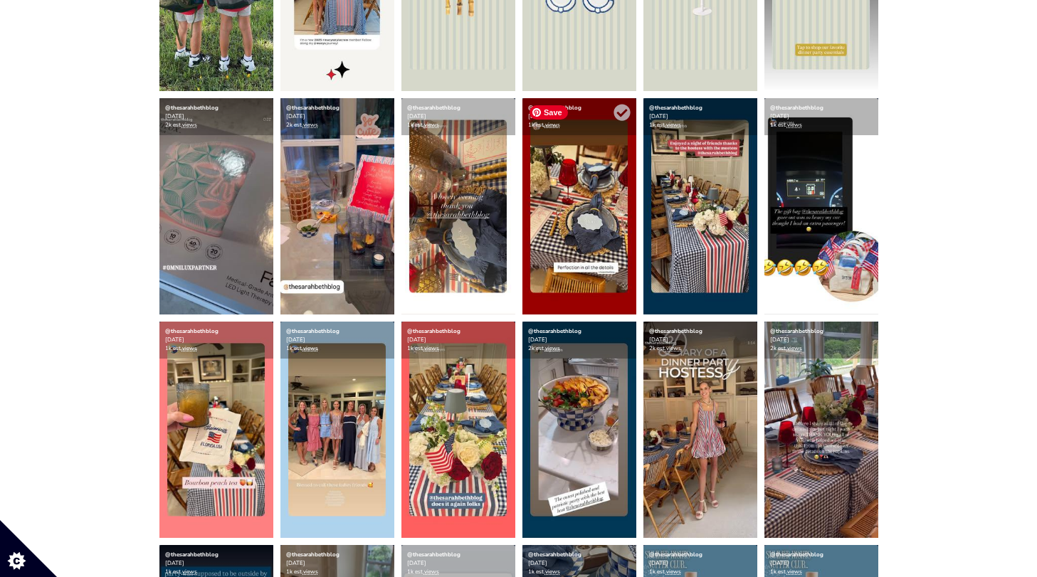
click at [625, 179] on img at bounding box center [579, 206] width 114 height 216
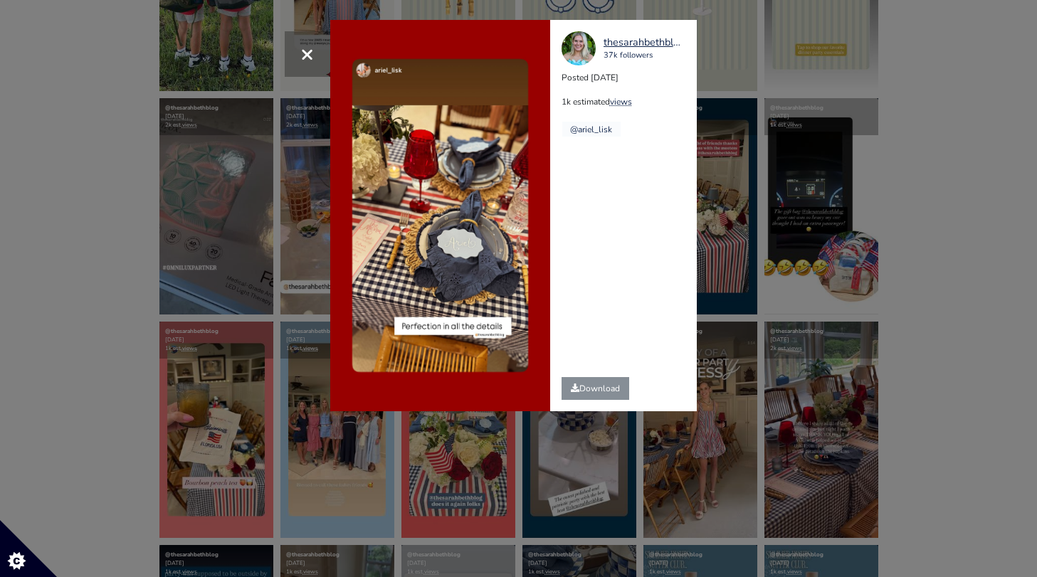
click at [782, 149] on div "× thesarahbethblog 37k followers Posted [DATE] 1k estimated views @ariel_lisk" at bounding box center [518, 288] width 1037 height 577
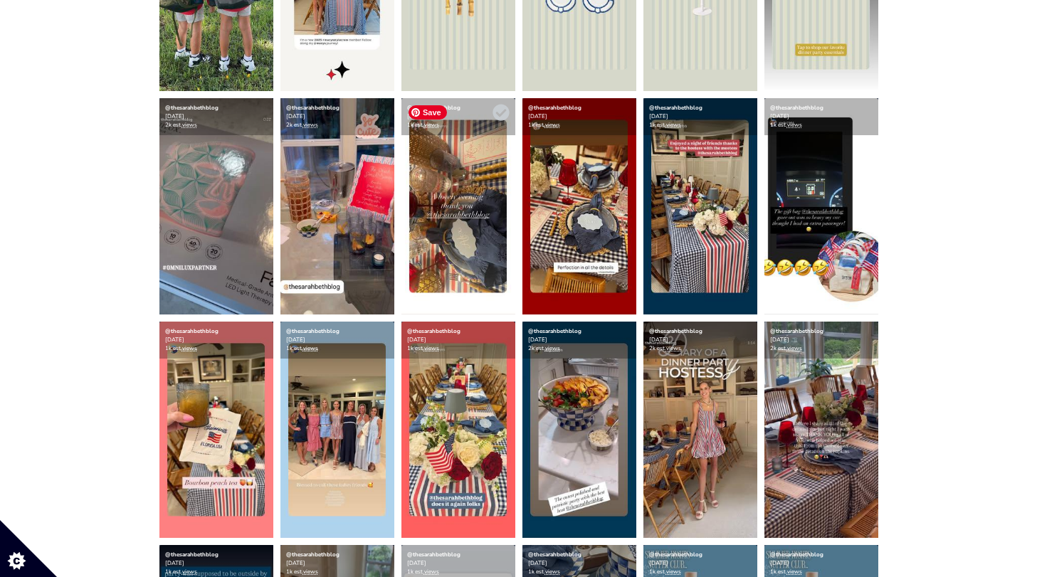
click at [475, 206] on img at bounding box center [458, 206] width 114 height 216
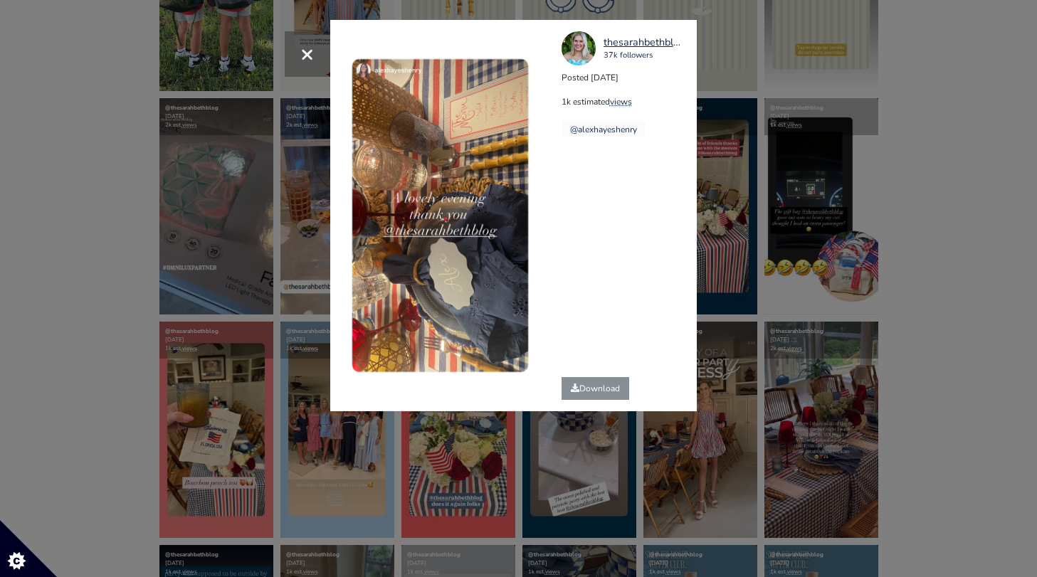
click at [820, 154] on div "× thesarahbethblog 37k followers Posted [DATE] 1k estimated views @alexhayeshen…" at bounding box center [518, 288] width 1037 height 577
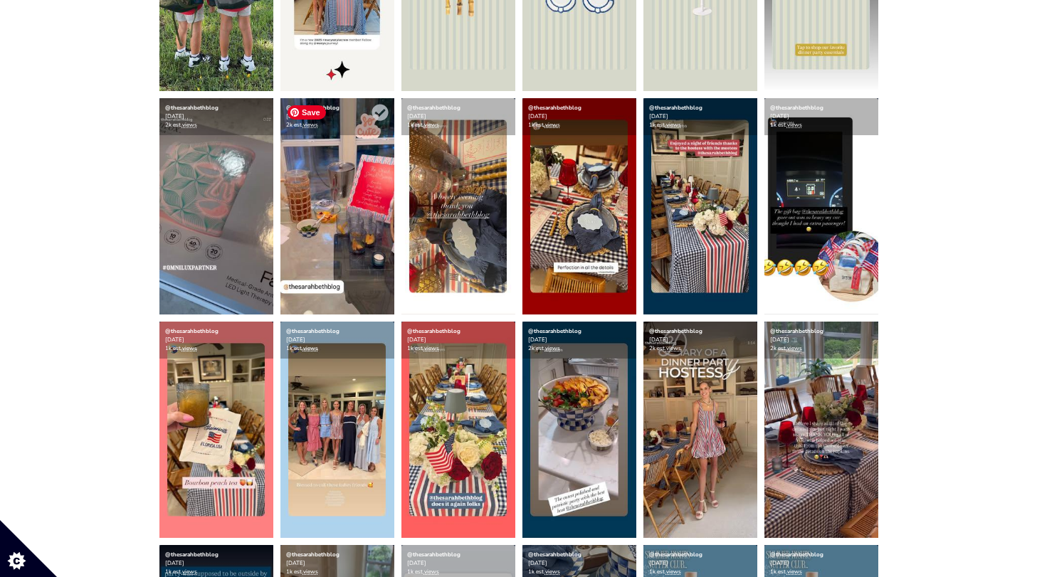
click at [280, 261] on img at bounding box center [337, 206] width 114 height 216
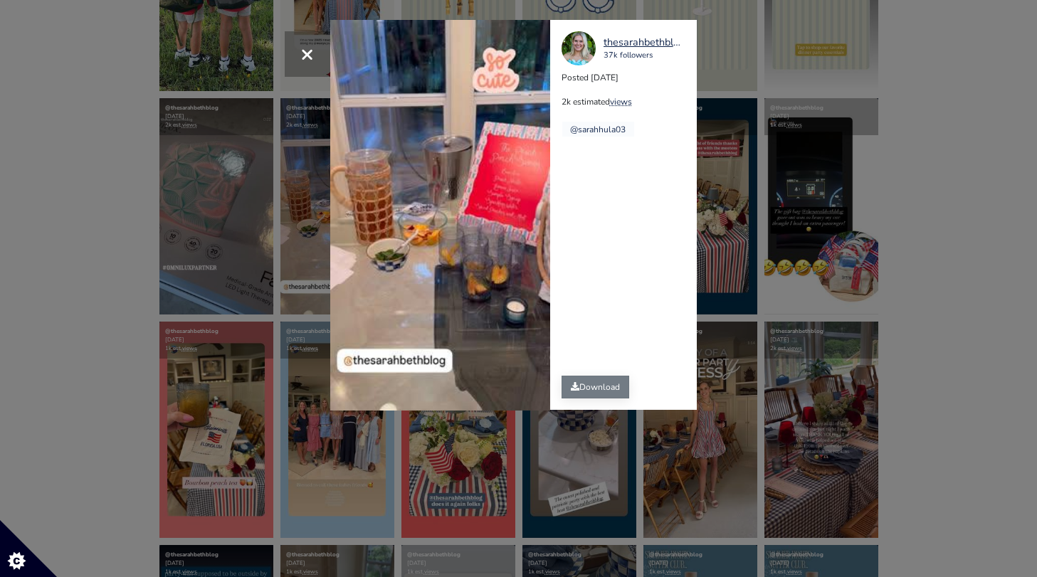
click at [608, 382] on link "Download" at bounding box center [595, 387] width 68 height 23
click at [85, 367] on div "× Your browser does not support HTML5 video. thesarahbethblog 37k followers Pos…" at bounding box center [518, 288] width 1037 height 577
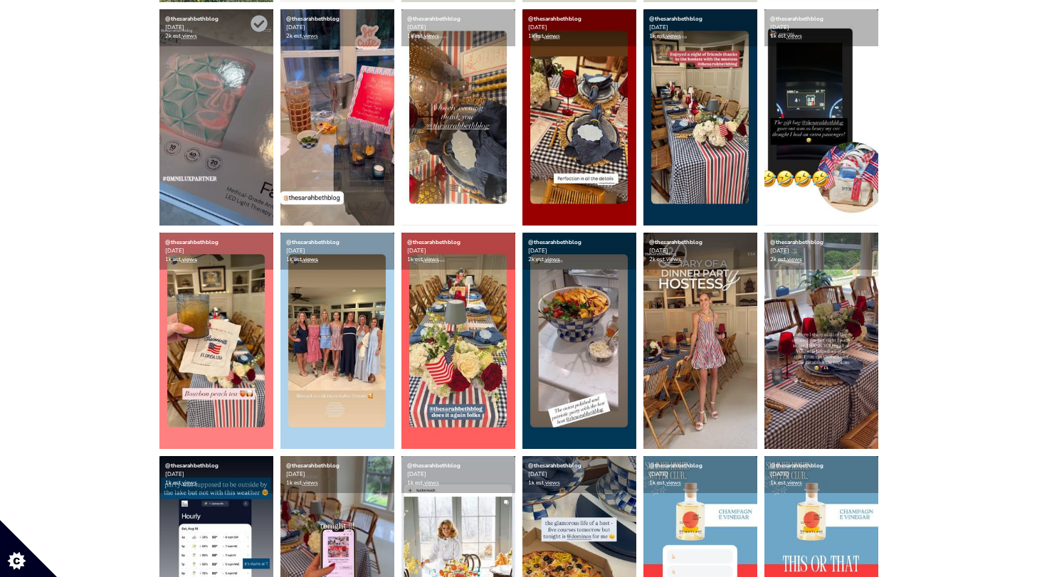
scroll to position [462, 0]
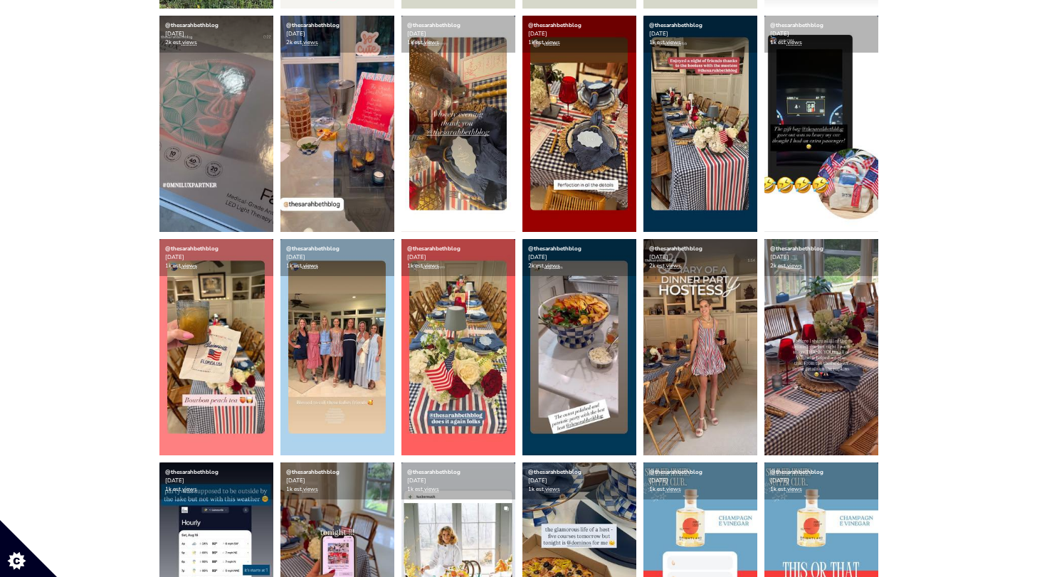
click at [801, 331] on img at bounding box center [821, 347] width 114 height 216
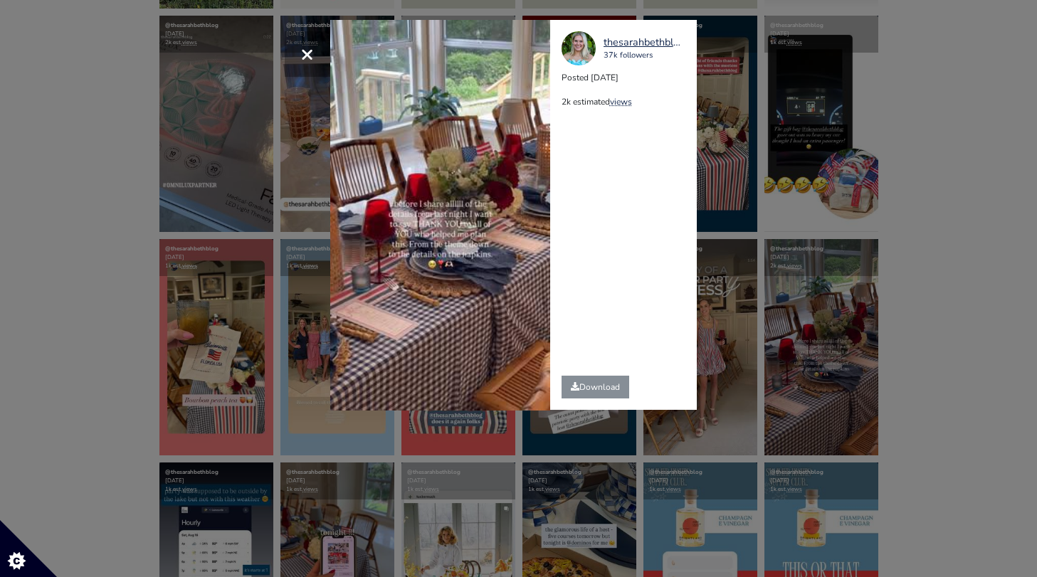
click at [946, 199] on div "× Your browser does not support HTML5 video. thesarahbethblog 37k followers Pos…" at bounding box center [518, 288] width 1037 height 577
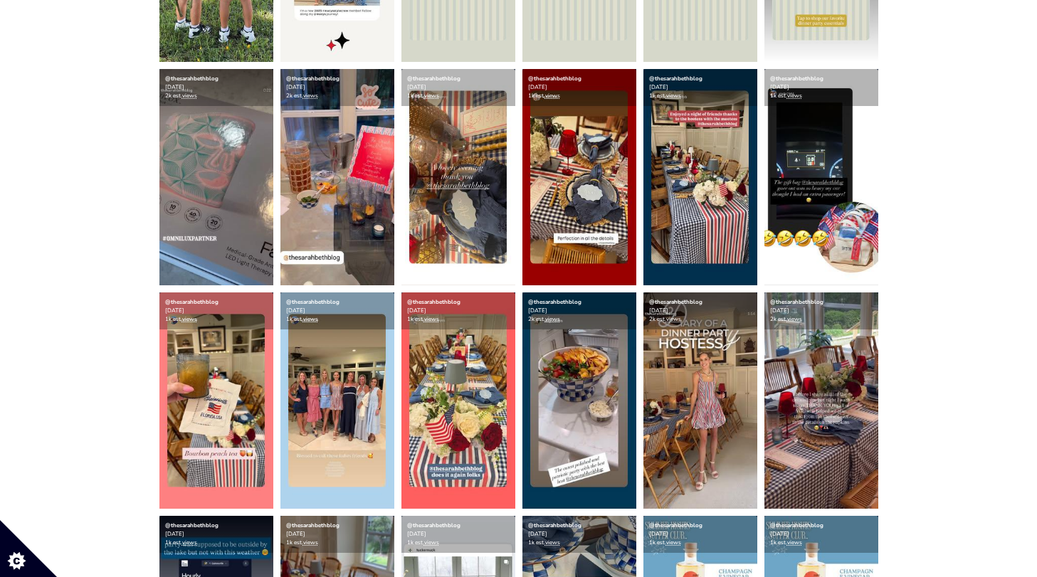
scroll to position [413, 0]
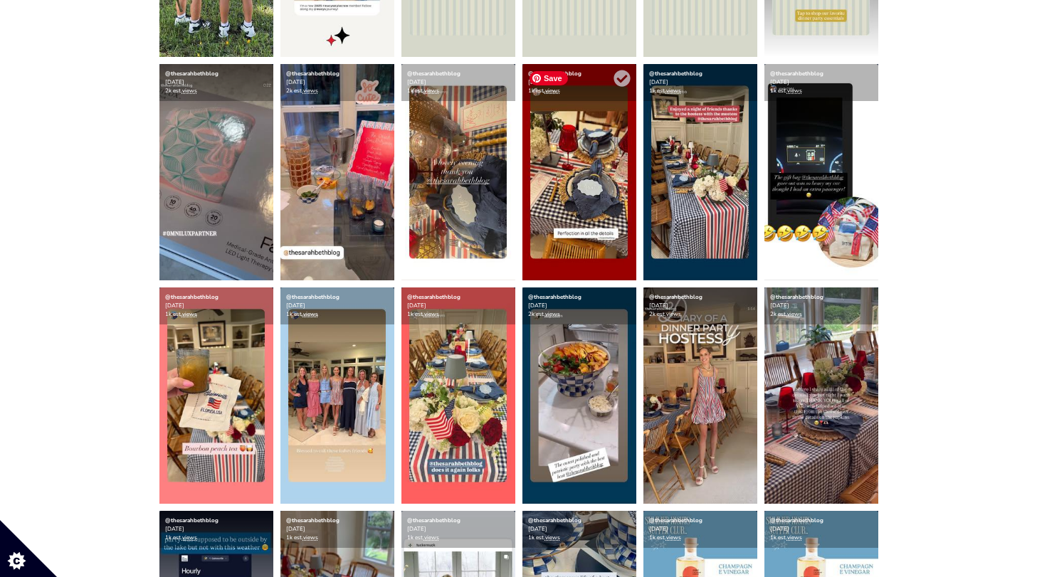
click at [569, 211] on img at bounding box center [579, 172] width 114 height 216
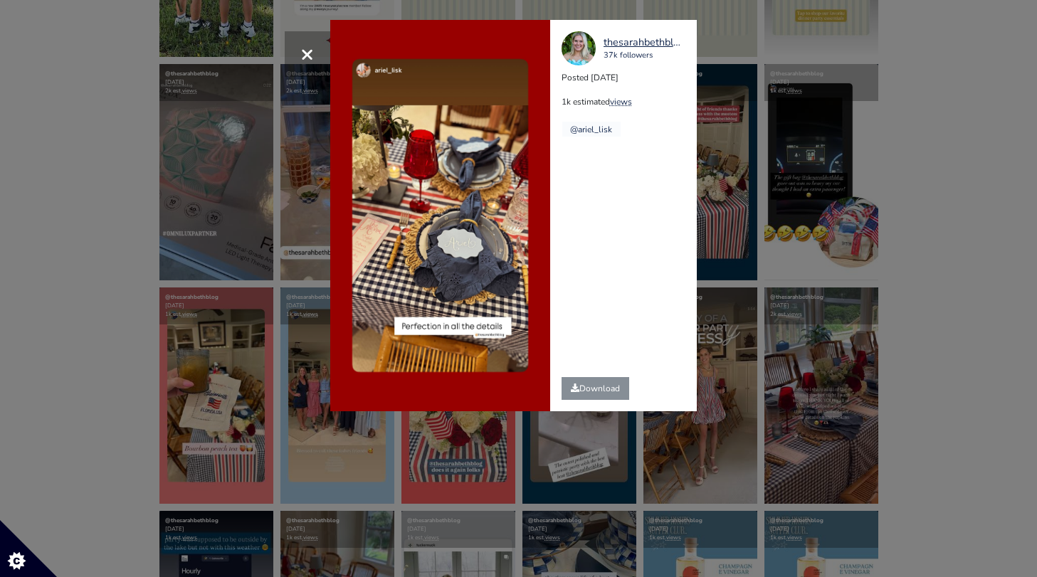
click at [233, 286] on div "× thesarahbethblog 37k followers Posted [DATE] 1k estimated views @ariel_lisk" at bounding box center [518, 288] width 1037 height 577
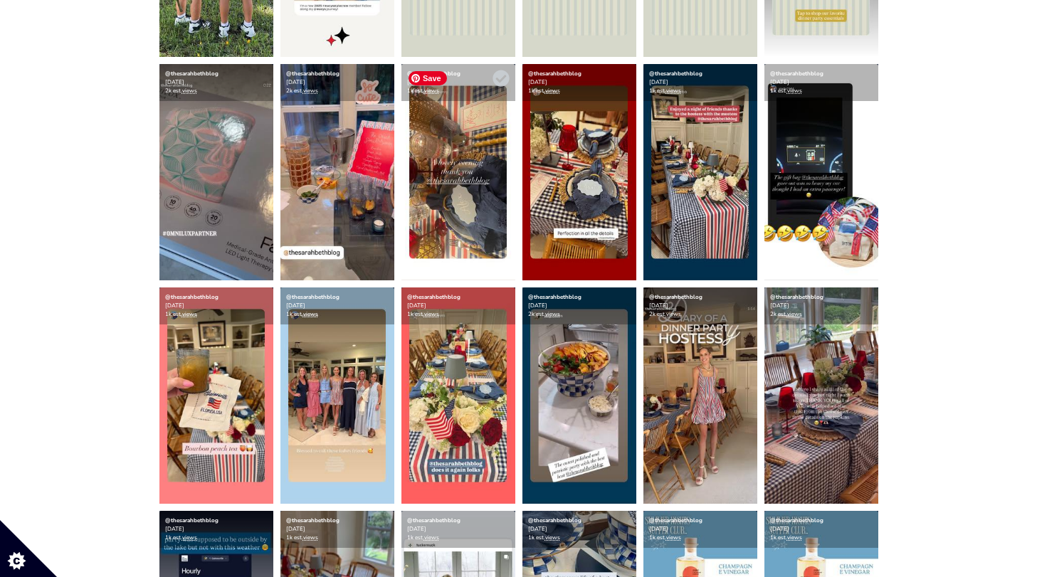
click at [416, 182] on img at bounding box center [458, 172] width 114 height 216
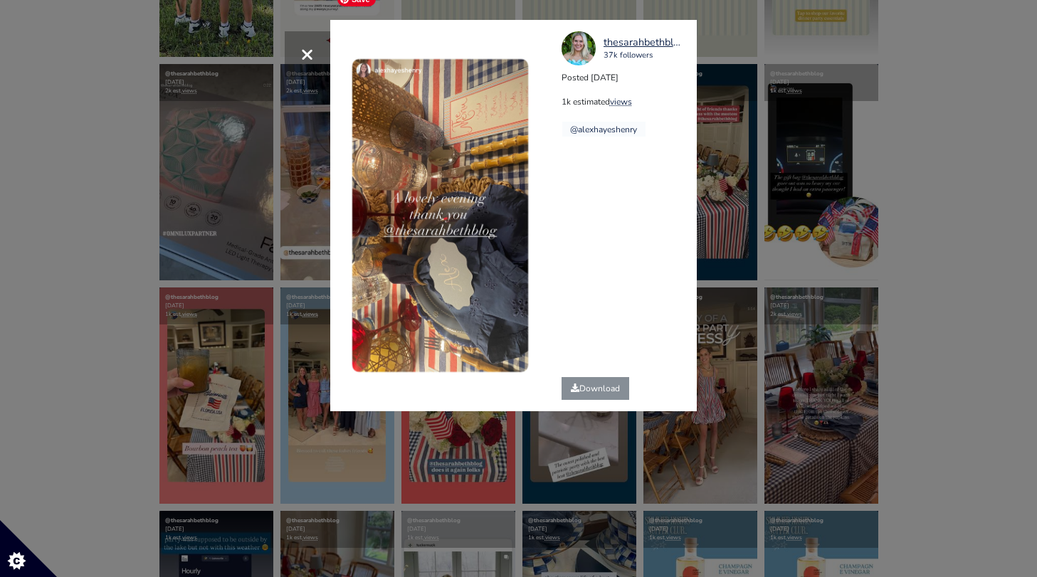
click at [265, 186] on div "× thesarahbethblog 37k followers Posted [DATE] 1k estimated views @alexhayeshen…" at bounding box center [518, 288] width 1037 height 577
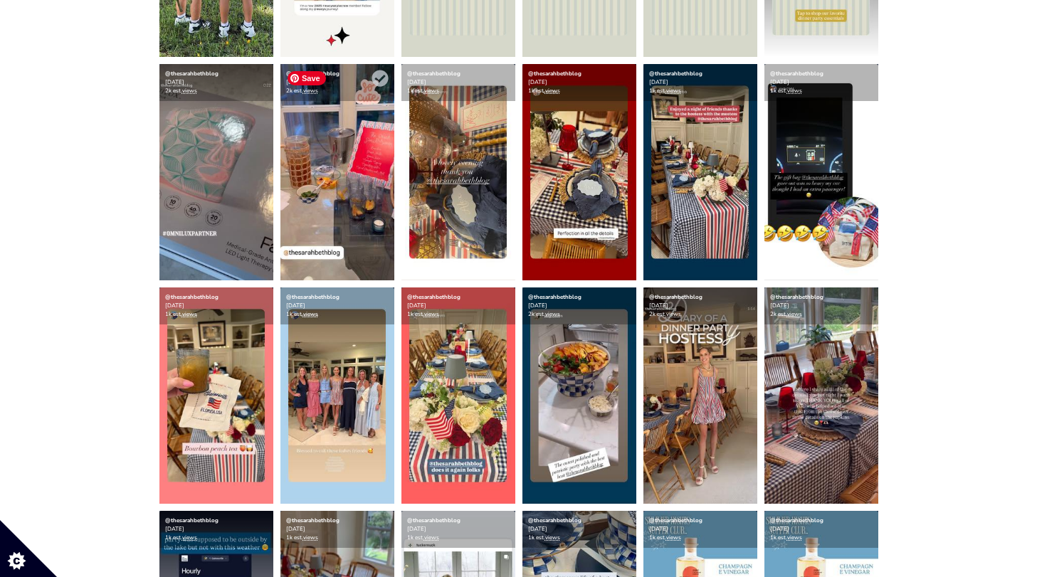
click at [339, 189] on img at bounding box center [337, 172] width 114 height 216
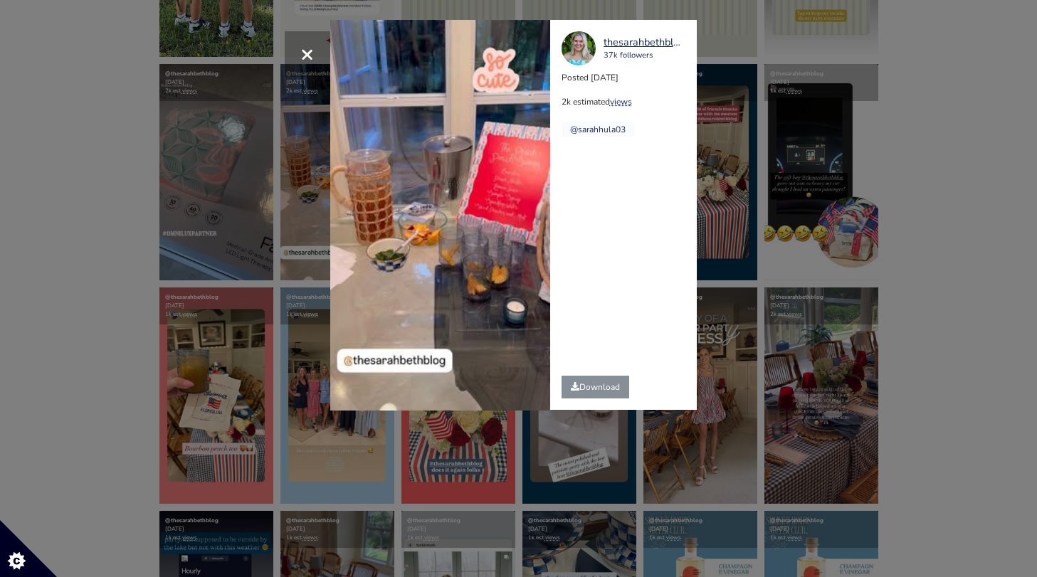
click at [168, 201] on div "× Your browser does not support HTML5 video. thesarahbethblog 37k followers Pos…" at bounding box center [518, 288] width 1037 height 577
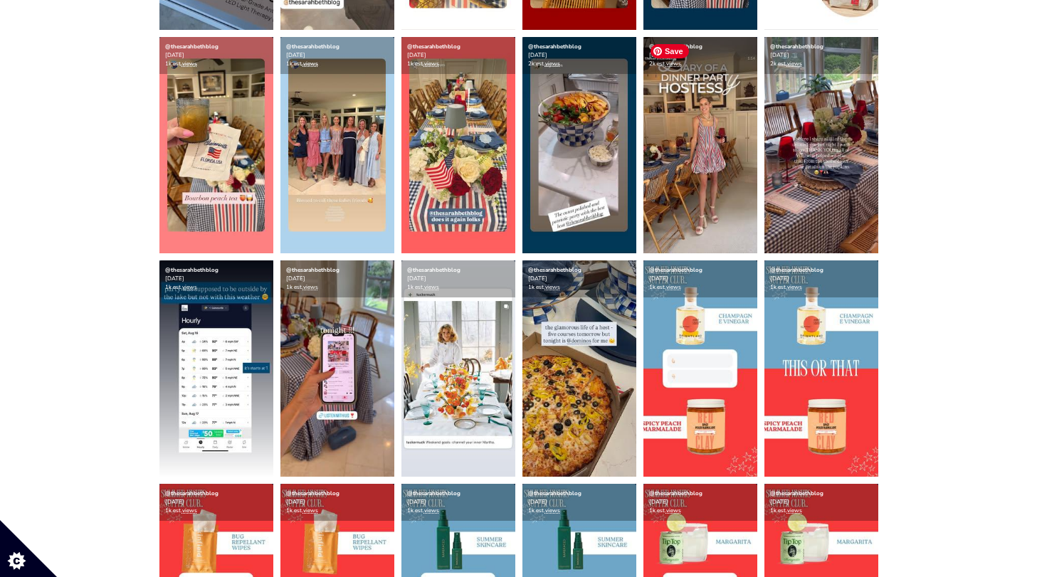
scroll to position [679, 0]
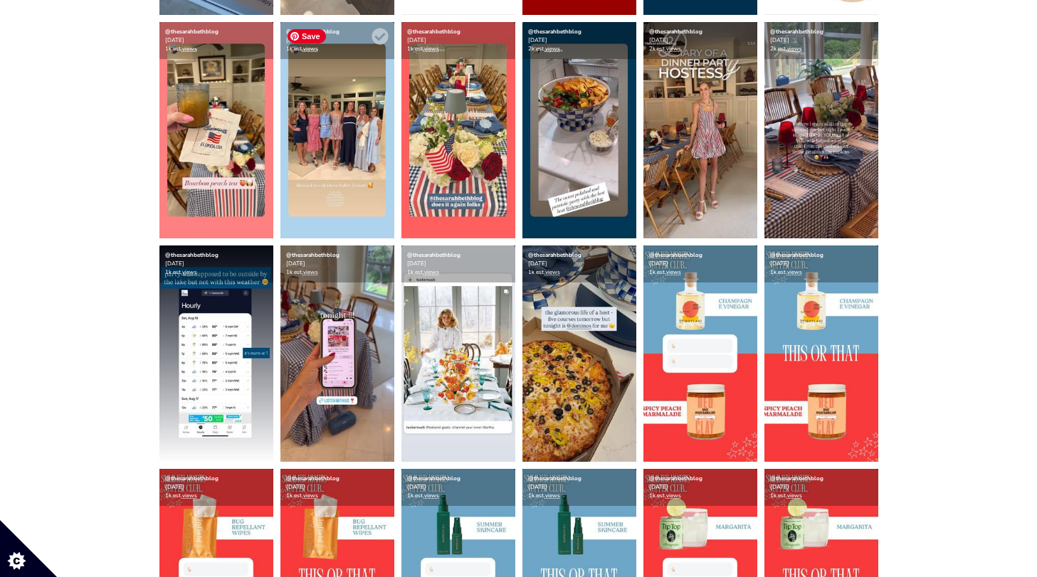
click at [323, 189] on img at bounding box center [337, 130] width 114 height 216
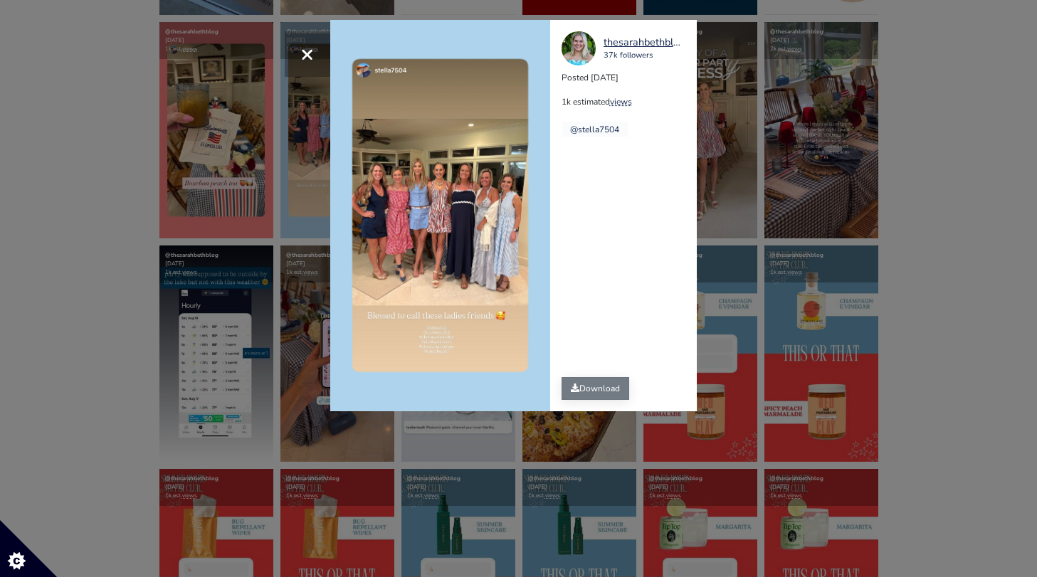
click at [613, 396] on link "Download" at bounding box center [595, 388] width 68 height 23
